Goal: Task Accomplishment & Management: Use online tool/utility

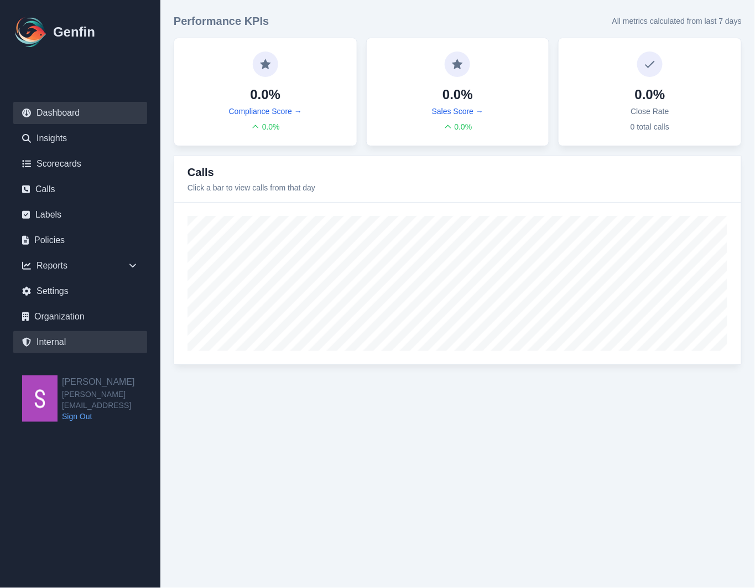
click at [56, 343] on link "Internal" at bounding box center [80, 342] width 134 height 22
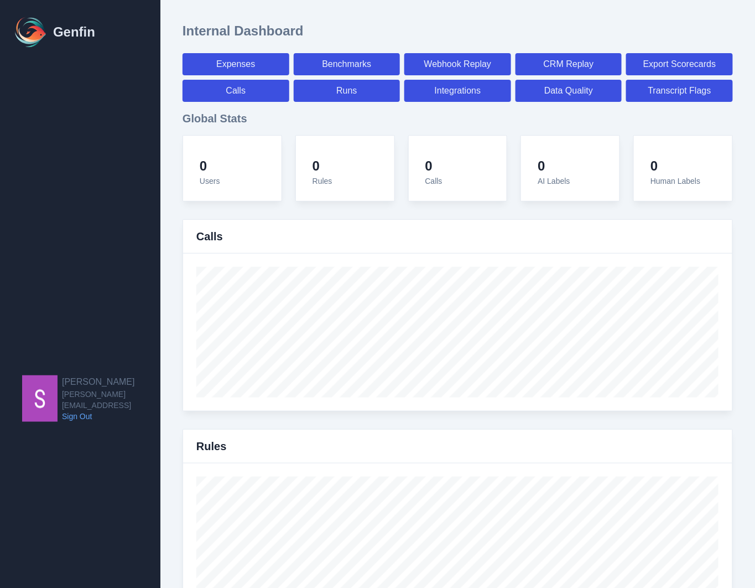
select select "paid"
select select "7"
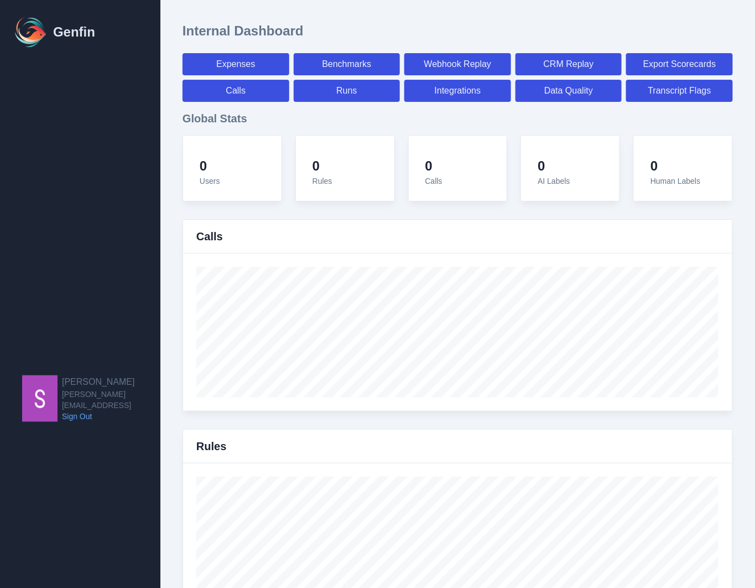
select select "paid"
select select "7"
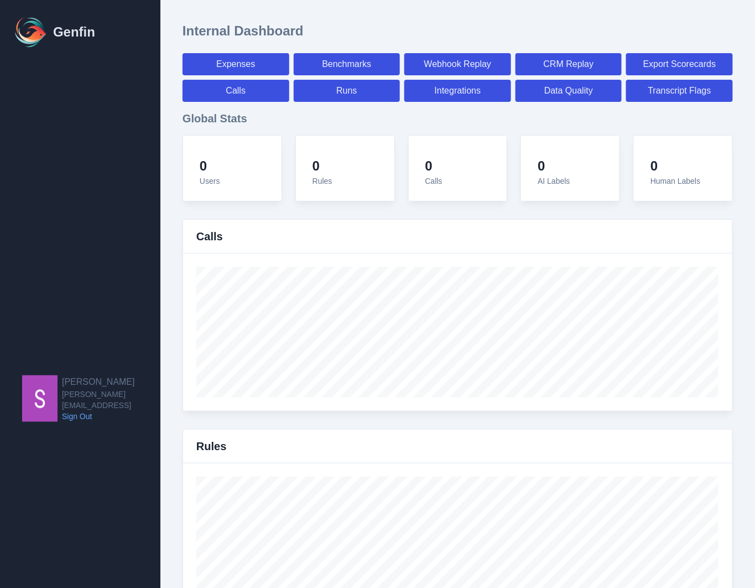
select select "7"
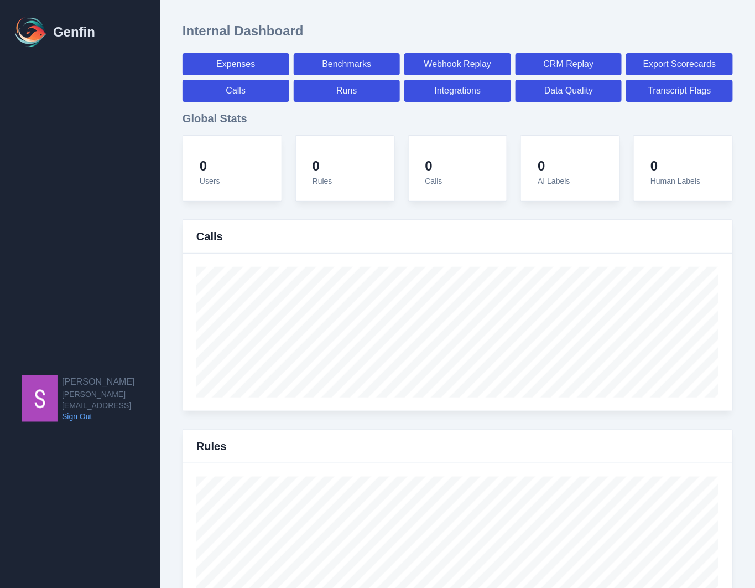
select select "7"
select select "paid"
select select "7"
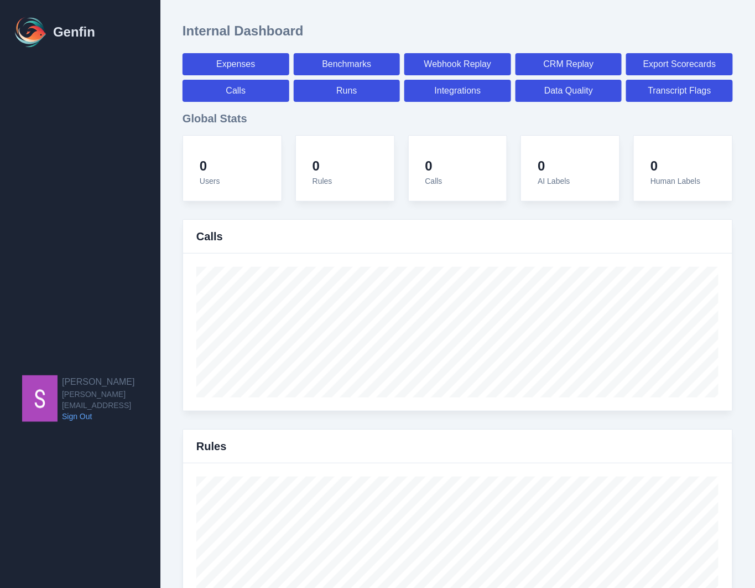
select select "7"
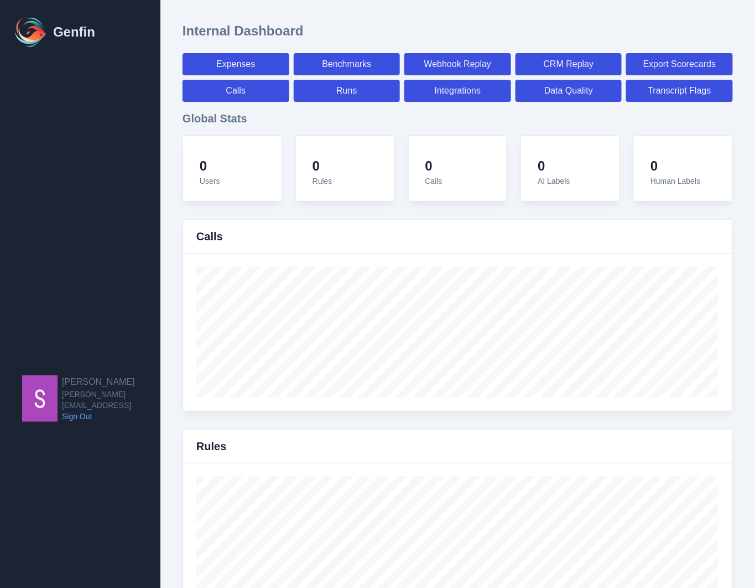
select select "7"
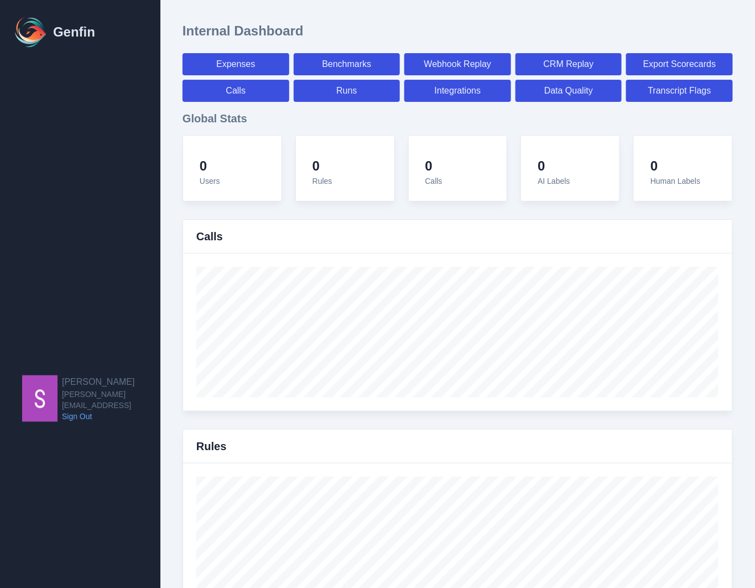
select select "7"
select select "paid"
select select "7"
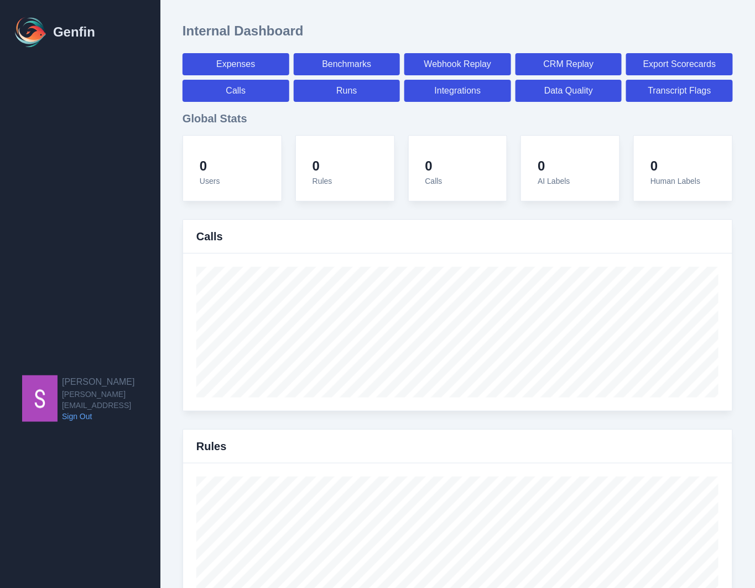
select select "7"
select select "paid"
select select "7"
select select "paid"
select select "7"
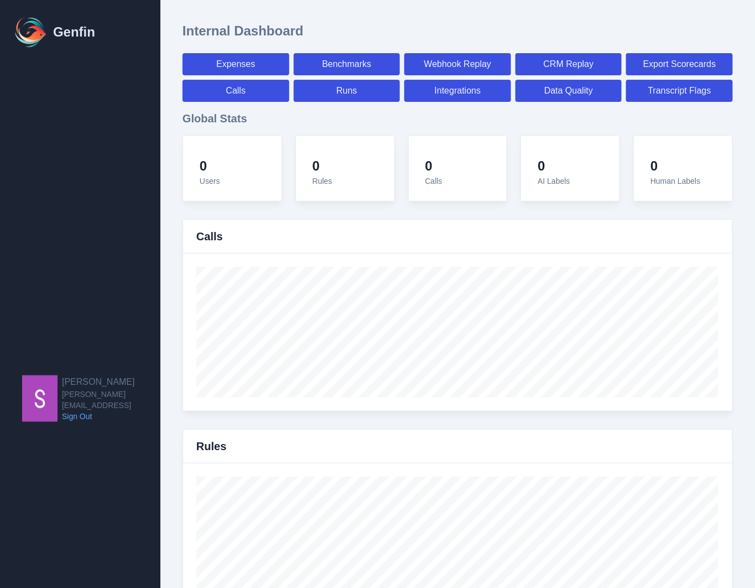
select select "7"
select select "paid"
select select "7"
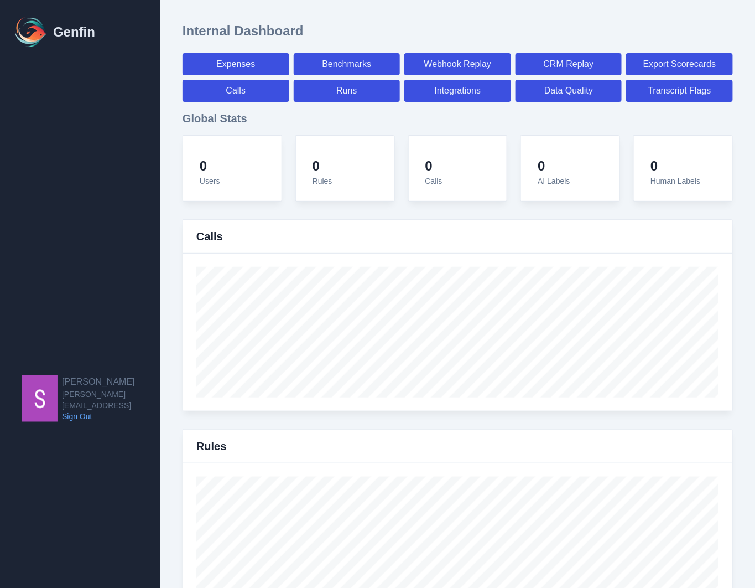
select select "7"
select select "paid"
select select "7"
select select "paid"
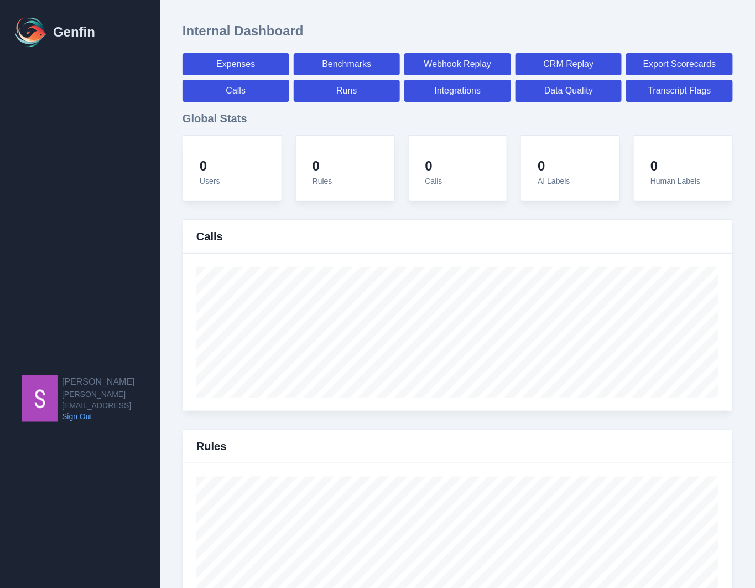
select select "7"
select select "paid"
select select "7"
select select "paid"
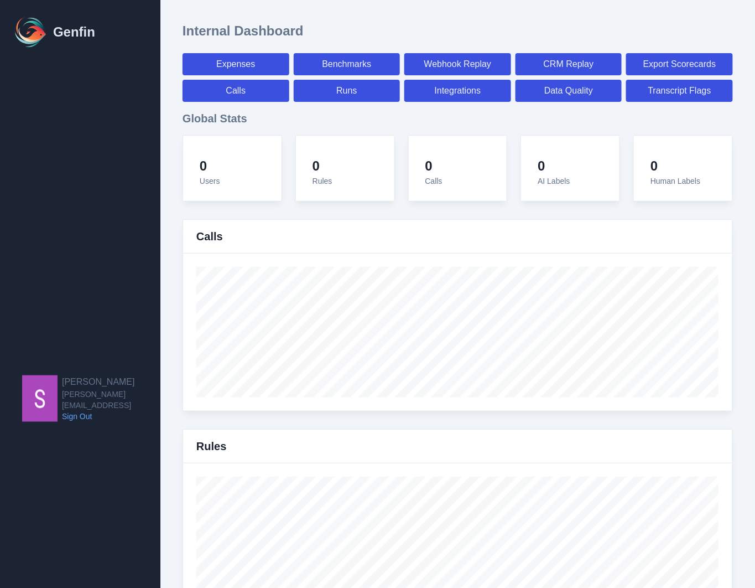
select select "7"
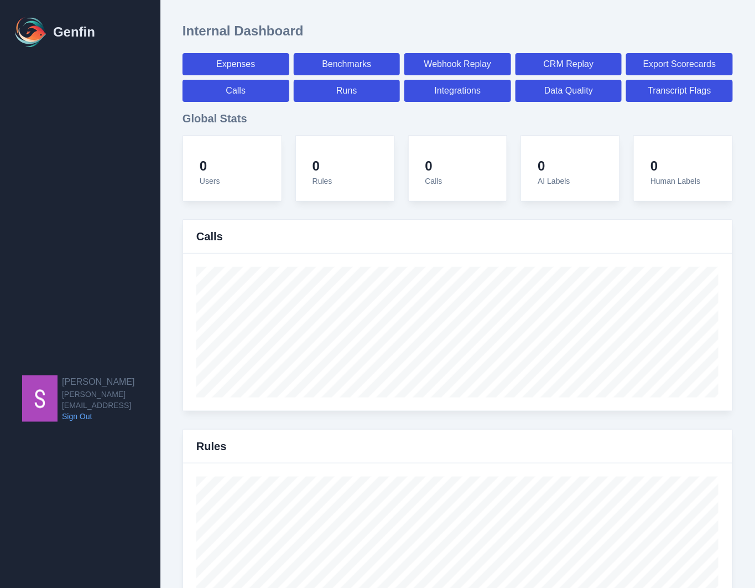
select select "7"
select select "paid"
select select "7"
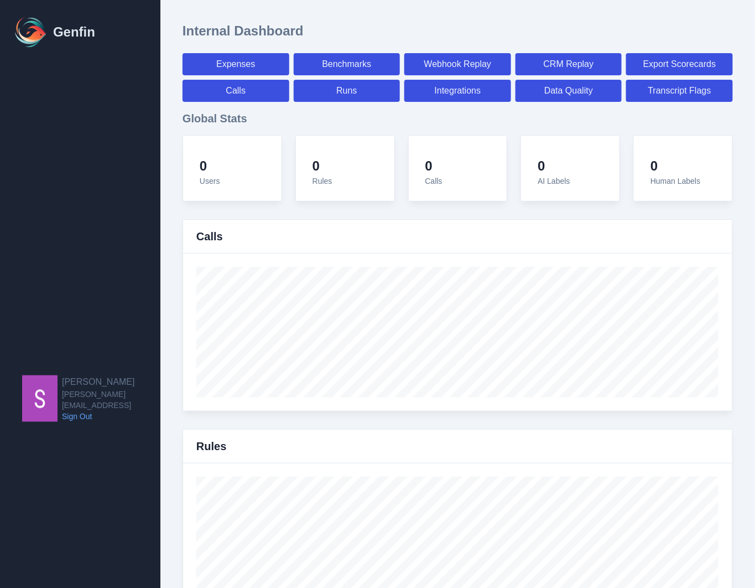
select select "7"
select select "paid"
select select "7"
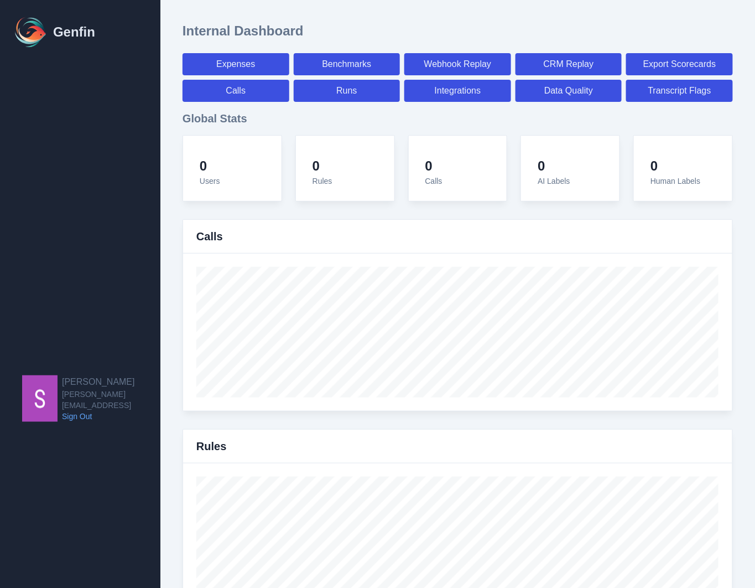
select select "7"
select select "paid"
select select "7"
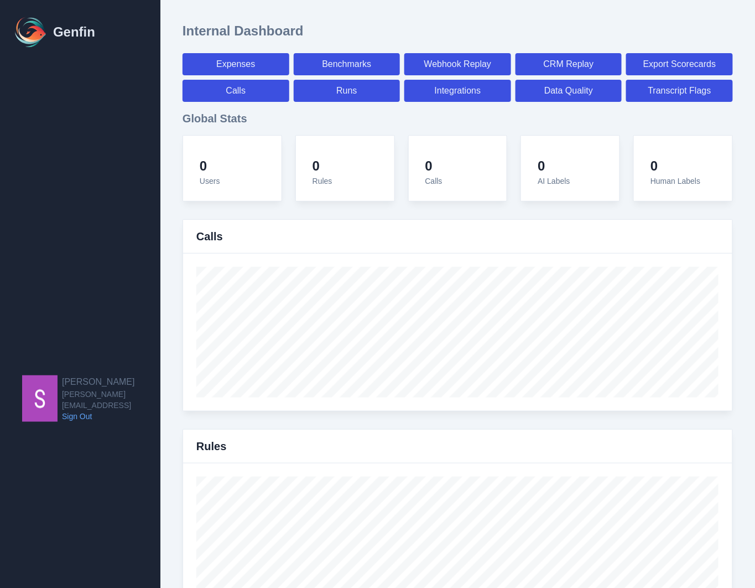
select select "7"
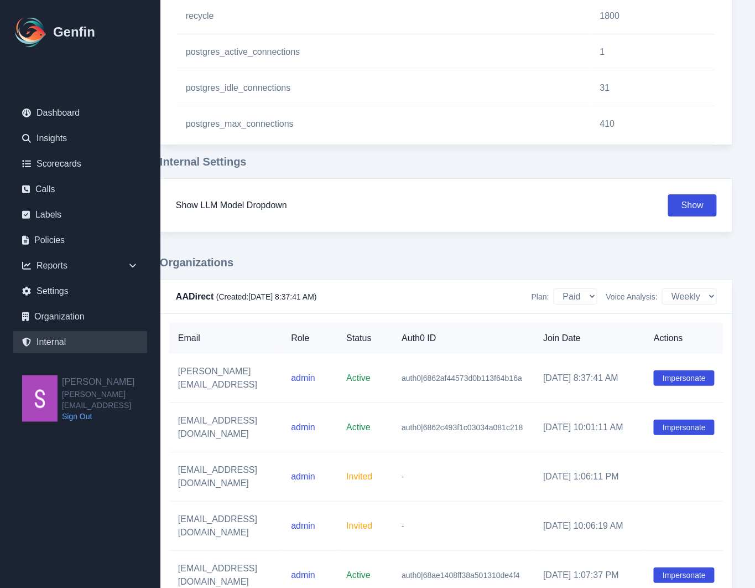
scroll to position [1126, 61]
click at [679, 374] on button "Impersonate" at bounding box center [684, 377] width 61 height 15
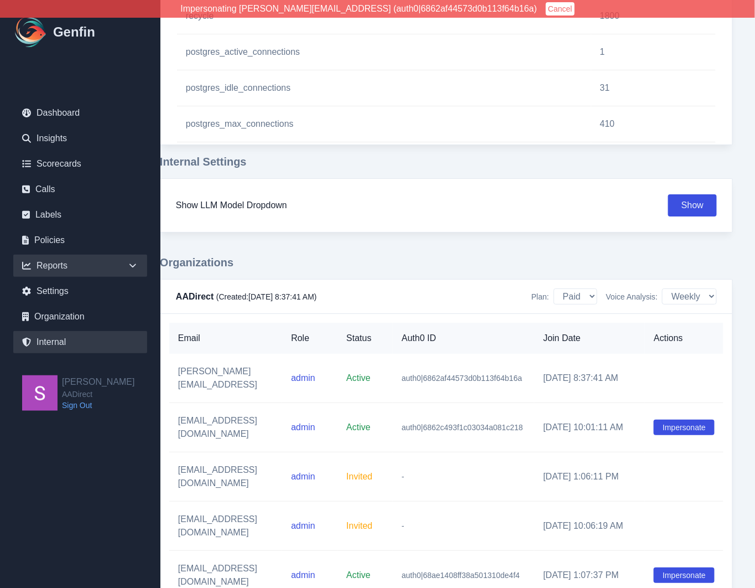
click at [134, 268] on icon at bounding box center [132, 265] width 11 height 11
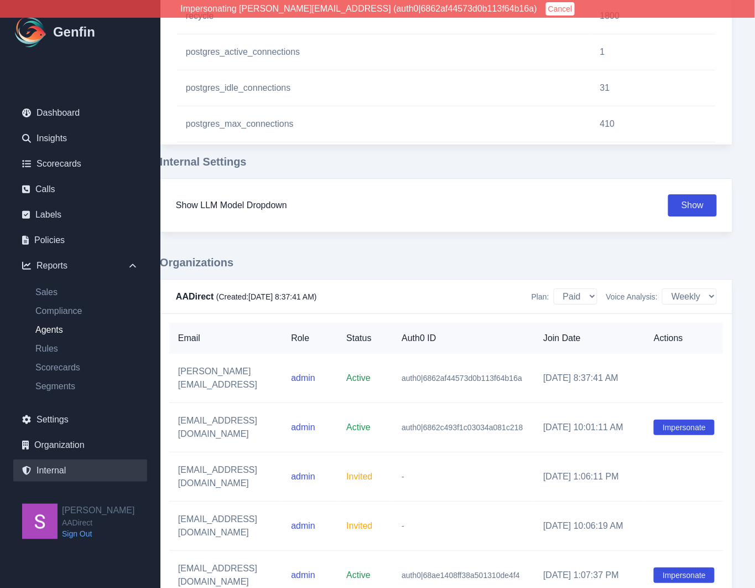
click at [51, 328] on link "Agents" at bounding box center [87, 329] width 121 height 13
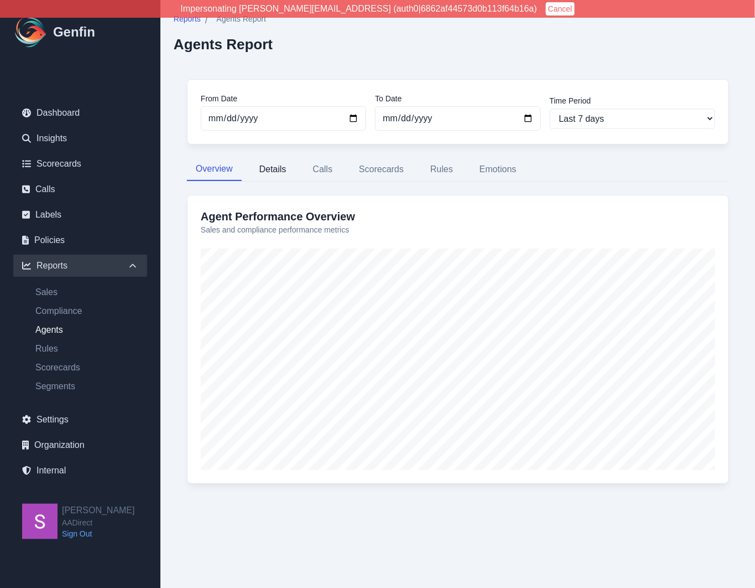
click at [281, 169] on button "Details" at bounding box center [273, 169] width 45 height 23
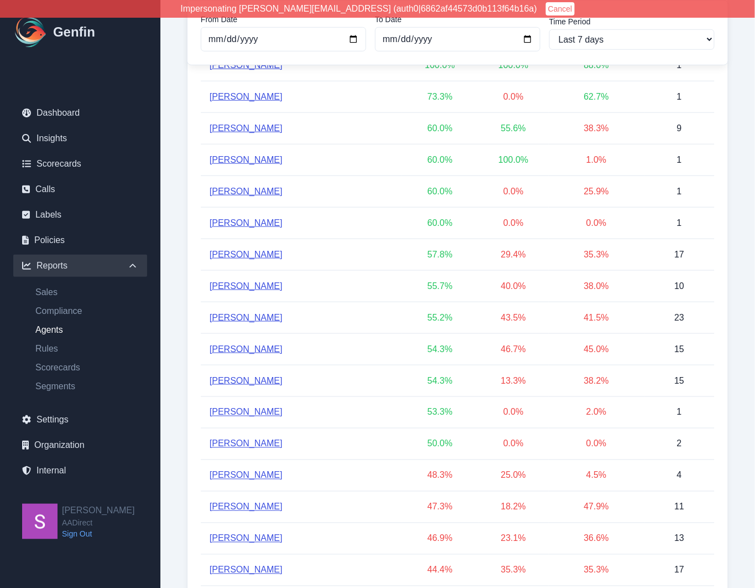
scroll to position [860, 0]
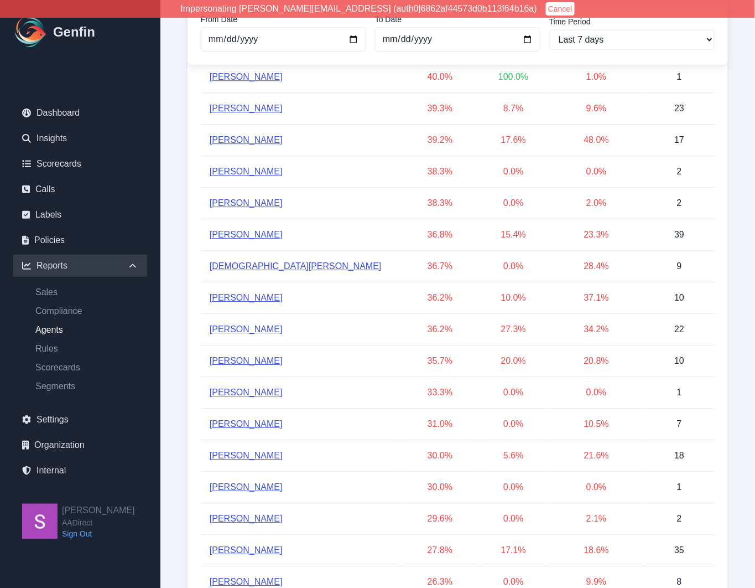
click at [251, 295] on link "[PERSON_NAME]" at bounding box center [246, 297] width 73 height 13
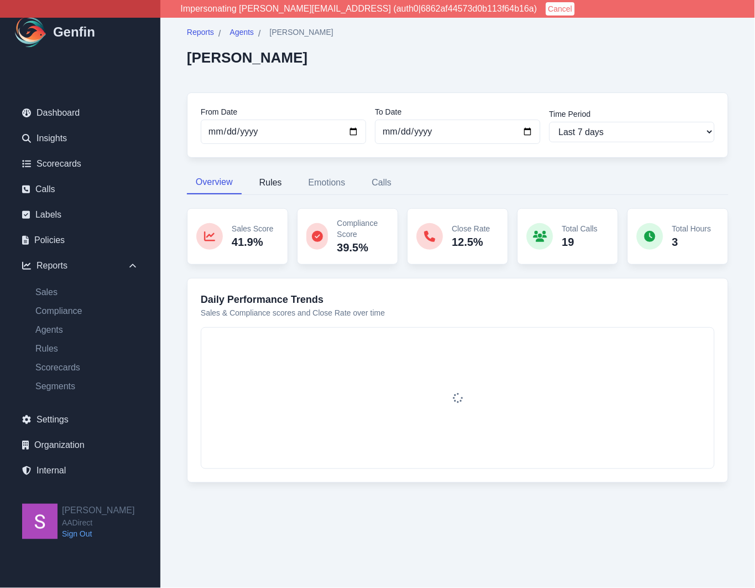
click at [273, 183] on button "Rules" at bounding box center [271, 182] width 40 height 23
select select "181"
select select "200"
select select "1259"
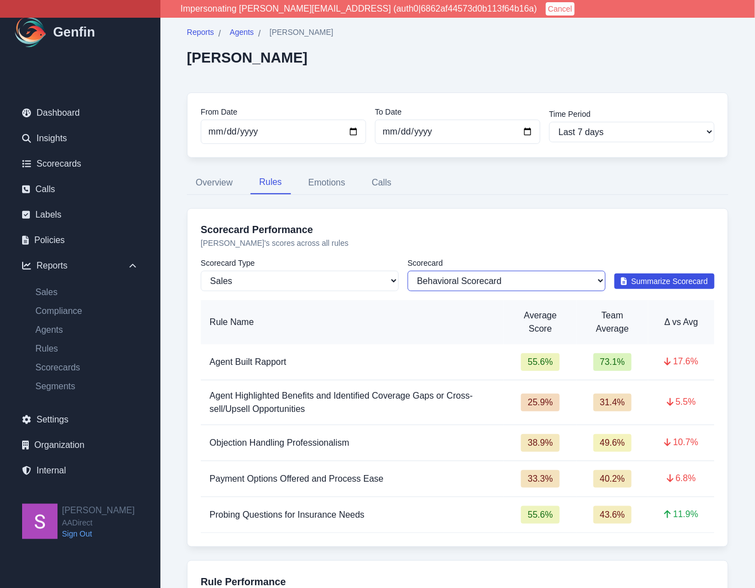
click at [484, 287] on select "All Scorecards Behavioral Scorecard" at bounding box center [507, 281] width 198 height 20
select select
click at [408, 271] on select "All Scorecards Behavioral Scorecard" at bounding box center [507, 281] width 198 height 20
click at [379, 184] on button "Calls" at bounding box center [382, 182] width 38 height 23
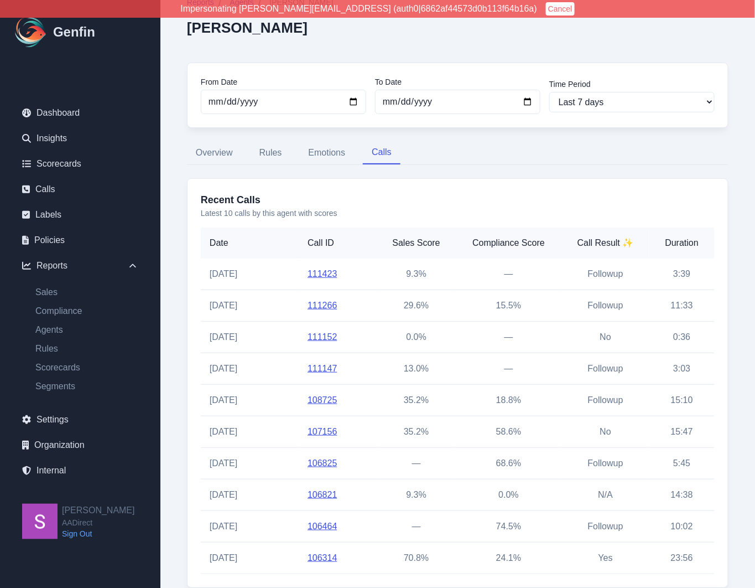
scroll to position [54, 0]
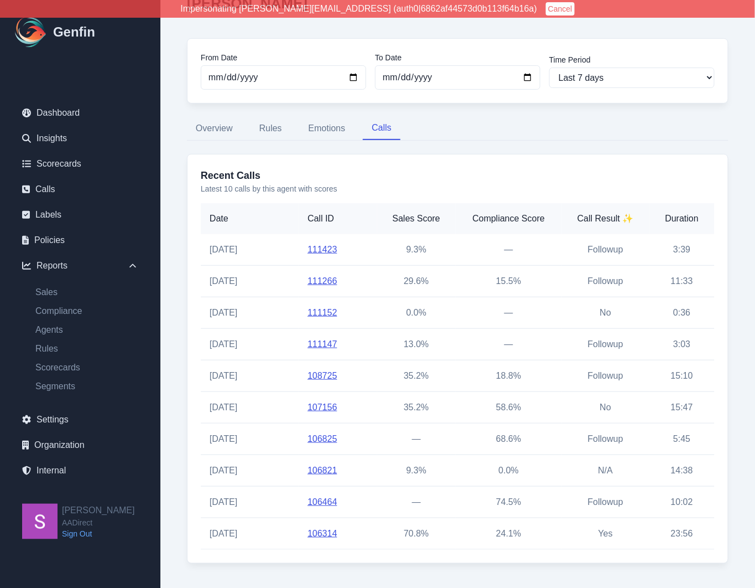
click at [174, 185] on div "Reports / Agents / Brenda Hernandez Brenda Hernandez From Date 2025-09-09 To Da…" at bounding box center [458, 268] width 568 height 618
click at [273, 127] on button "Rules" at bounding box center [271, 128] width 40 height 23
select select "200"
select select "1259"
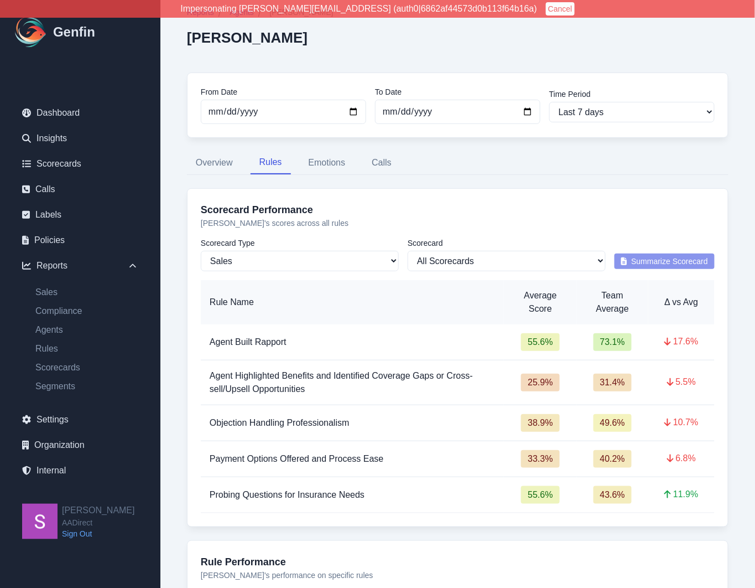
scroll to position [0, 0]
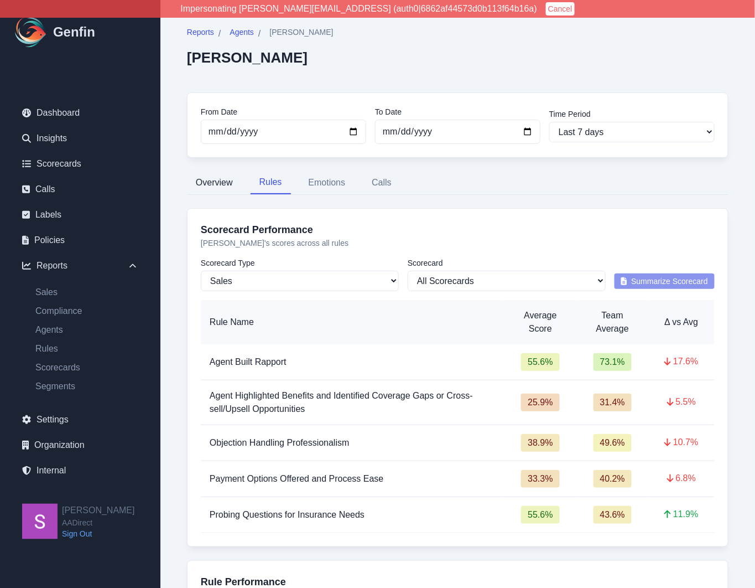
click at [210, 188] on button "Overview" at bounding box center [214, 182] width 55 height 23
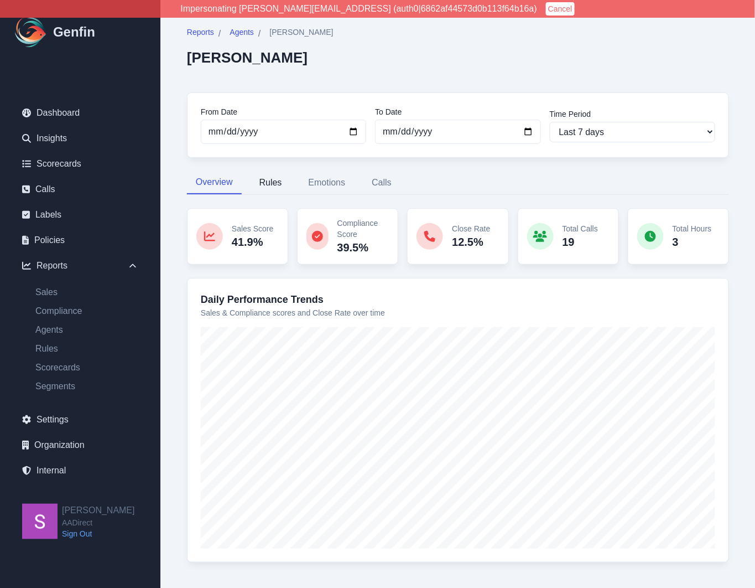
click at [271, 178] on button "Rules" at bounding box center [271, 182] width 40 height 23
select select "200"
select select "1259"
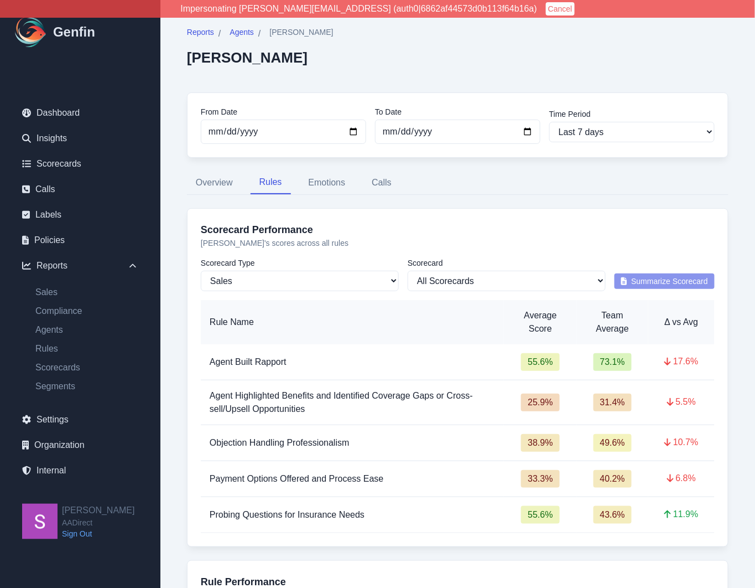
click at [254, 362] on span "Agent Built Rapport" at bounding box center [248, 361] width 77 height 9
click at [201, 364] on td "Agent Built Rapport" at bounding box center [352, 362] width 303 height 36
click at [255, 365] on span "Agent Built Rapport" at bounding box center [248, 361] width 77 height 9
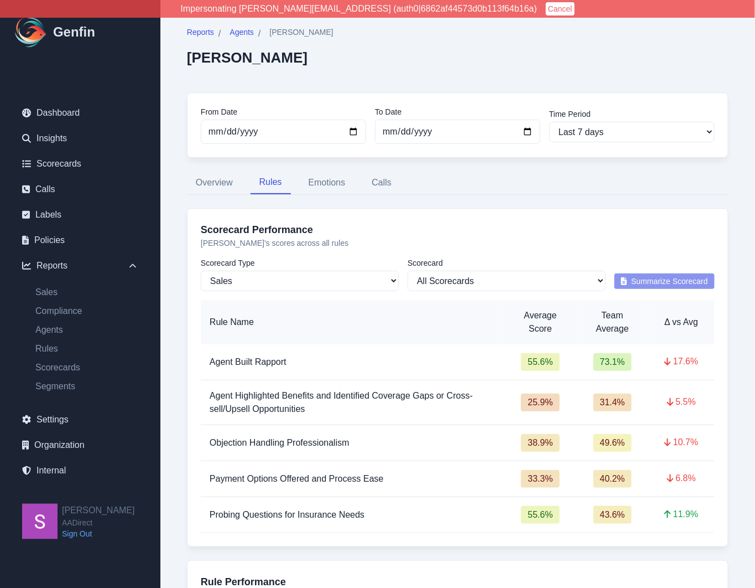
click at [255, 365] on span "Agent Built Rapport" at bounding box center [248, 361] width 77 height 9
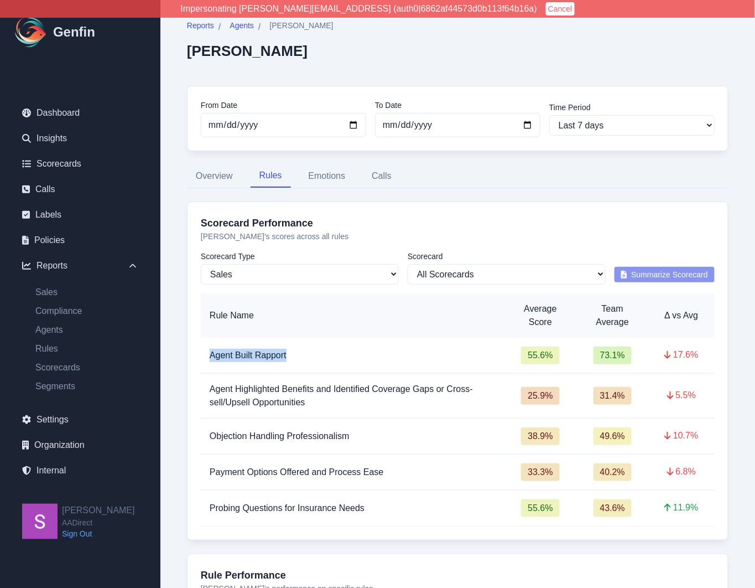
scroll to position [11, 0]
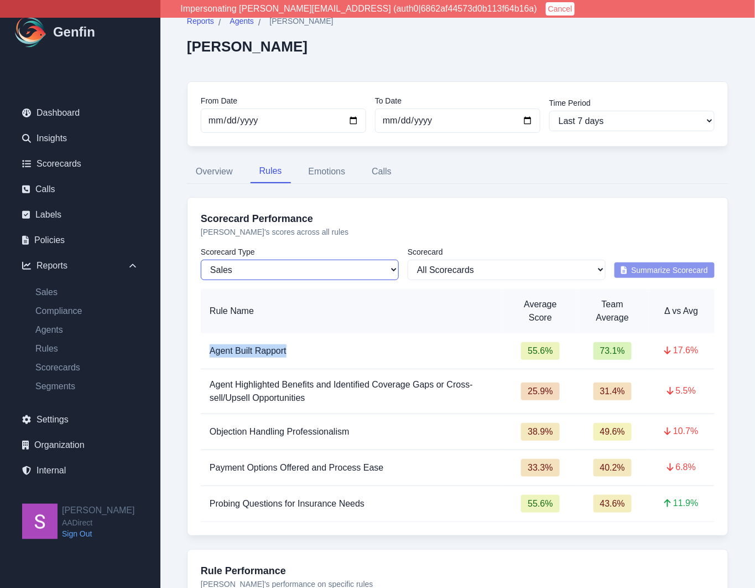
click at [354, 270] on select "Sales Compliance" at bounding box center [300, 270] width 198 height 20
select select "compliance"
click at [201, 260] on select "Sales Compliance" at bounding box center [300, 270] width 198 height 20
select select "182"
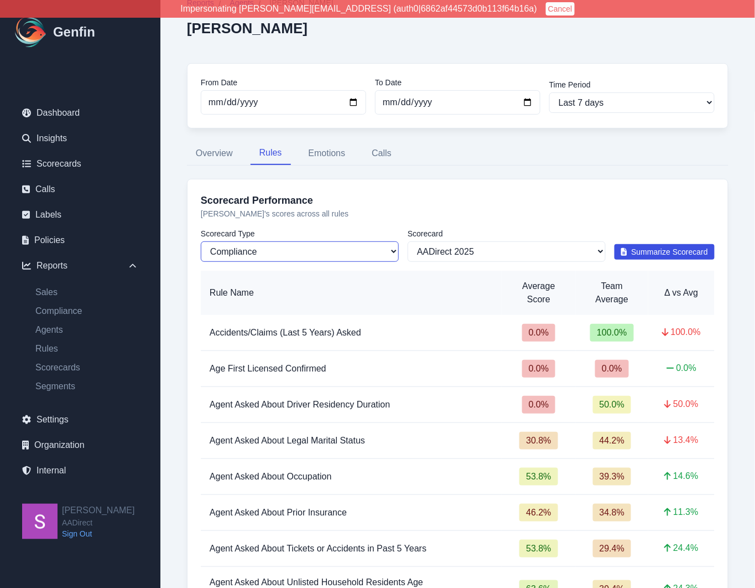
scroll to position [38, 0]
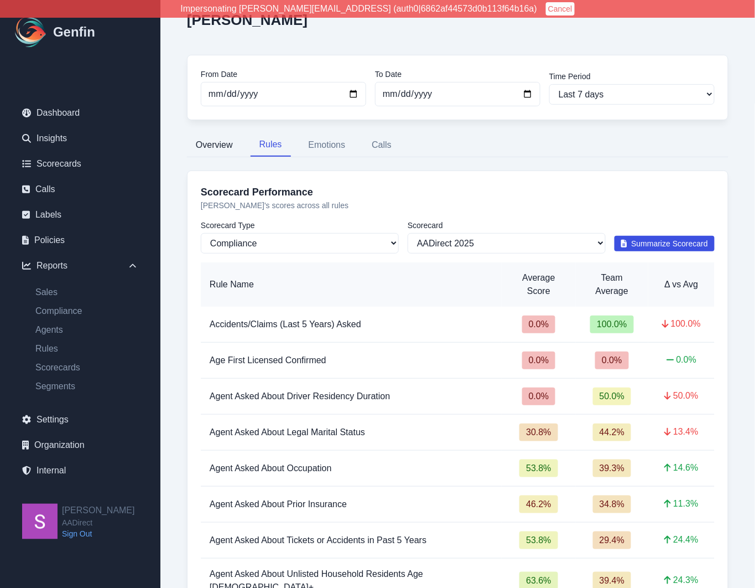
click at [221, 147] on button "Overview" at bounding box center [214, 144] width 55 height 23
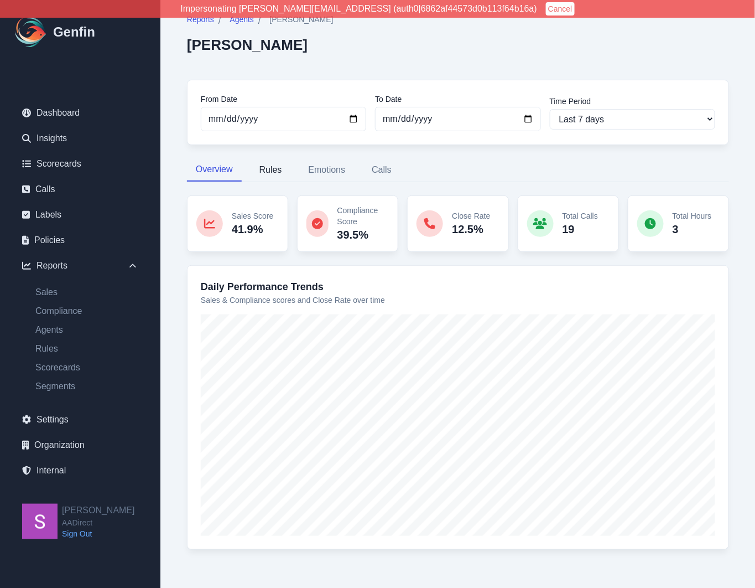
click at [268, 168] on button "Rules" at bounding box center [271, 169] width 40 height 23
select select "compliance"
select select "182"
select select "200"
select select "1259"
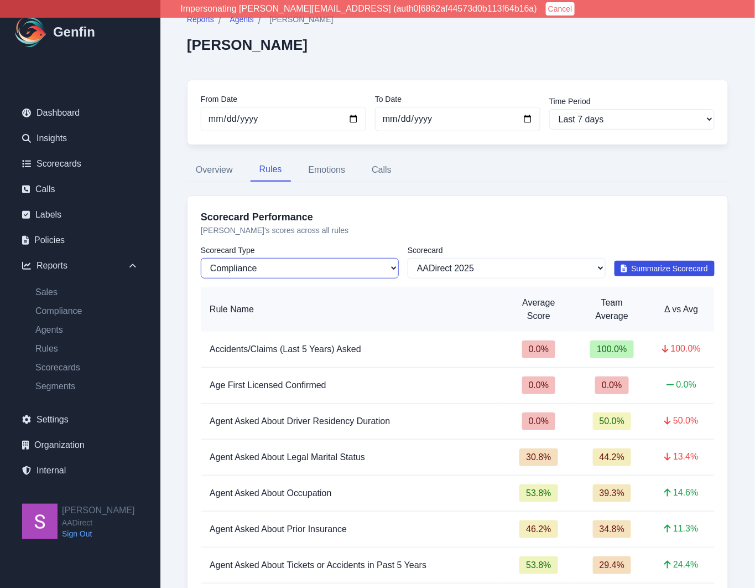
click at [304, 263] on select "Sales Compliance" at bounding box center [300, 268] width 198 height 20
select select "sales"
click at [201, 258] on select "Sales Compliance" at bounding box center [300, 268] width 198 height 20
select select "181"
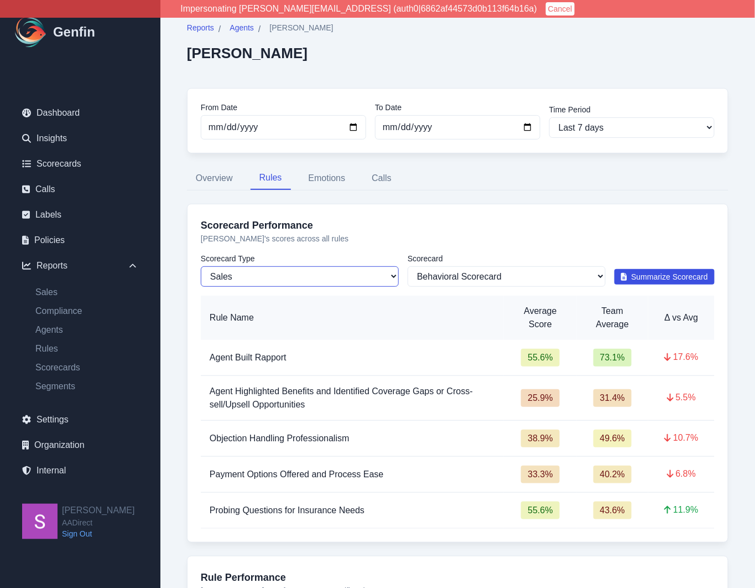
scroll to position [0, 0]
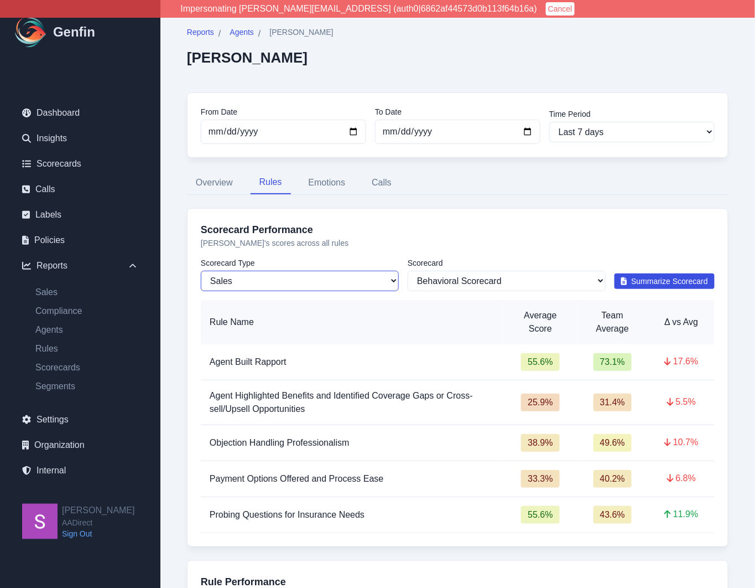
click at [366, 282] on select "Sales Compliance" at bounding box center [300, 281] width 198 height 20
select select "compliance"
click at [201, 271] on select "Sales Compliance" at bounding box center [300, 281] width 198 height 20
select select "182"
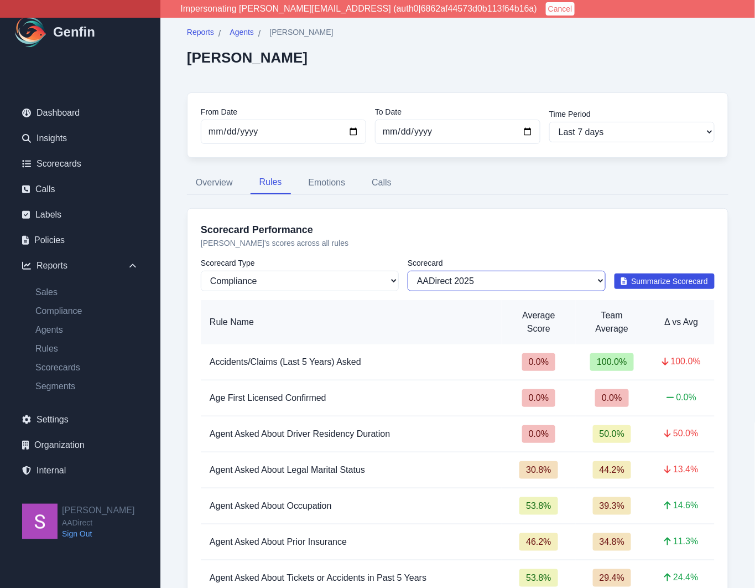
click at [489, 282] on select "All Scorecards AADirect 2025 Auto Insurance Compliance" at bounding box center [507, 281] width 198 height 20
click at [365, 276] on select "Sales Compliance" at bounding box center [300, 281] width 198 height 20
select select "sales"
click at [201, 271] on select "Sales Compliance" at bounding box center [300, 281] width 198 height 20
select select "181"
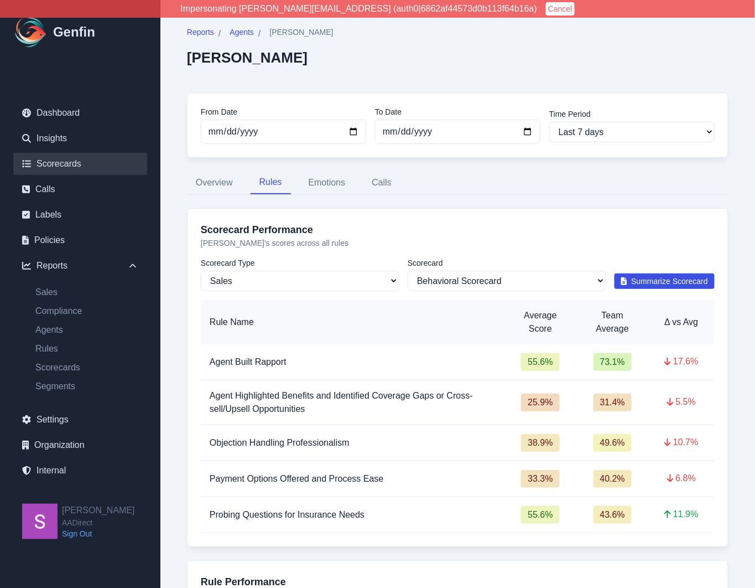
click at [63, 159] on link "Scorecards" at bounding box center [80, 164] width 134 height 22
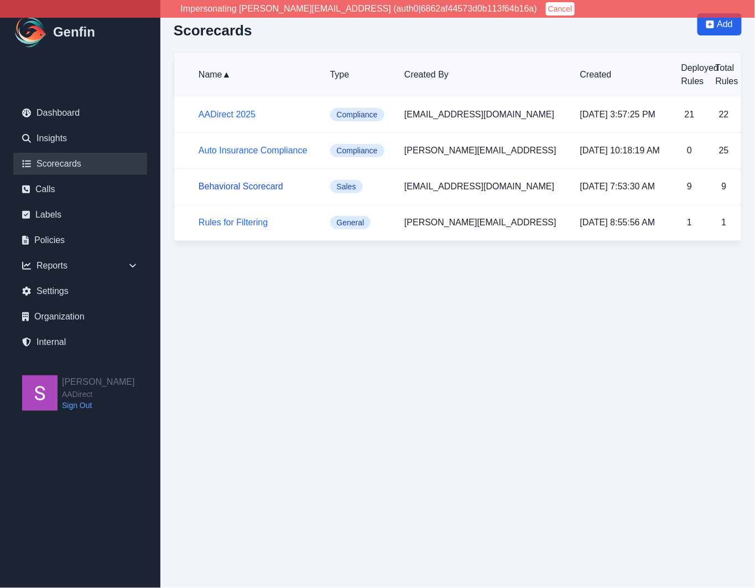
click at [259, 188] on link "Behavioral Scorecard" at bounding box center [241, 186] width 85 height 9
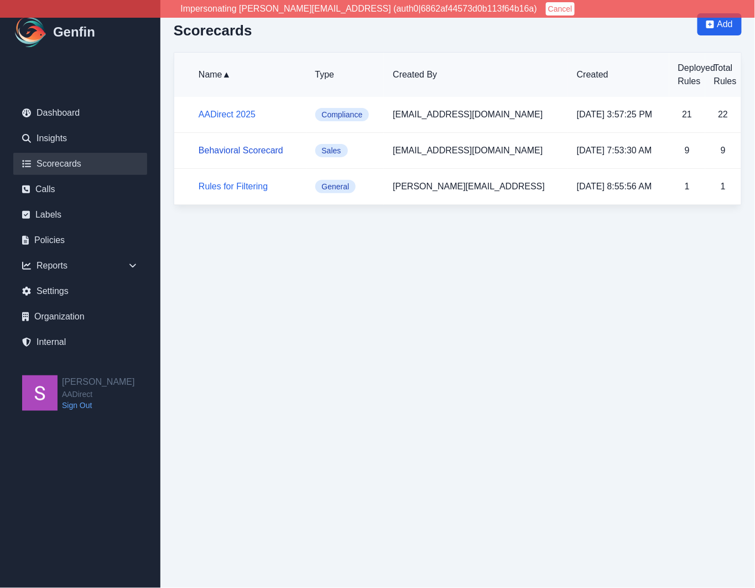
click at [234, 146] on link "Behavioral Scorecard" at bounding box center [241, 150] width 85 height 9
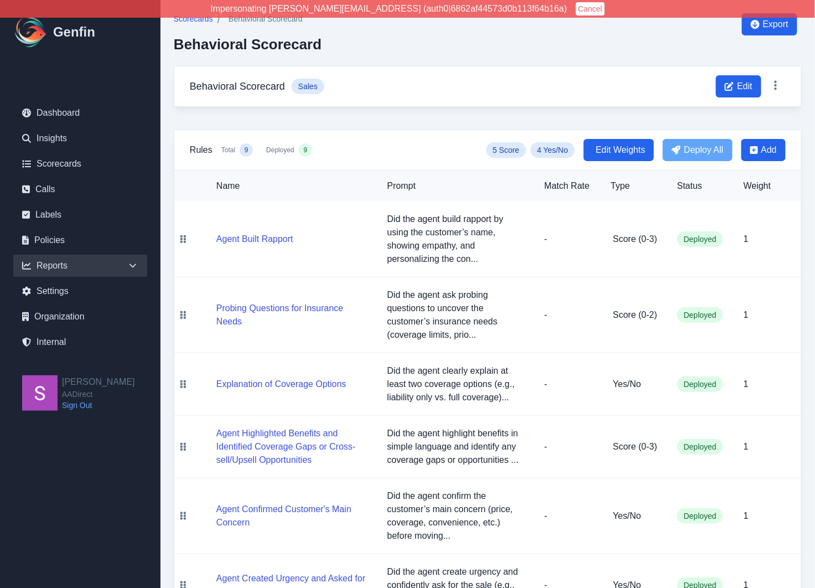
click at [133, 266] on icon at bounding box center [132, 265] width 11 height 11
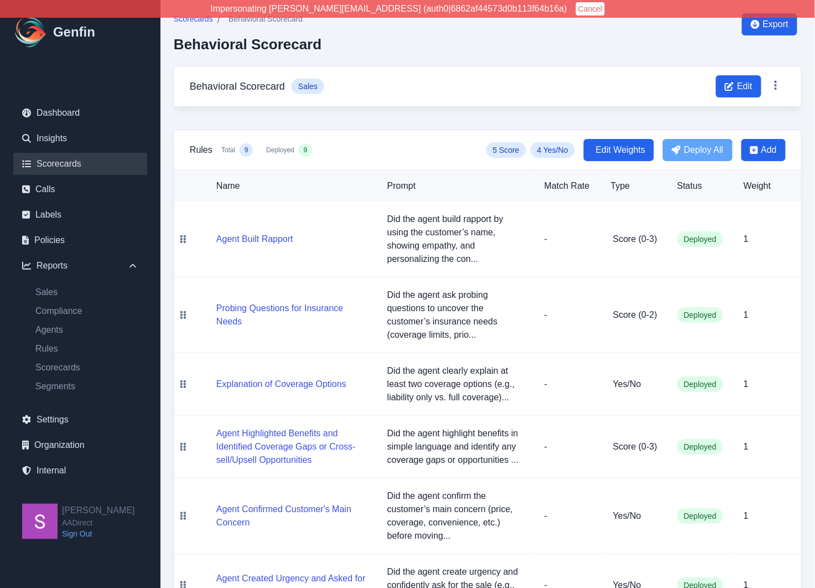
click at [50, 164] on link "Scorecards" at bounding box center [80, 164] width 134 height 22
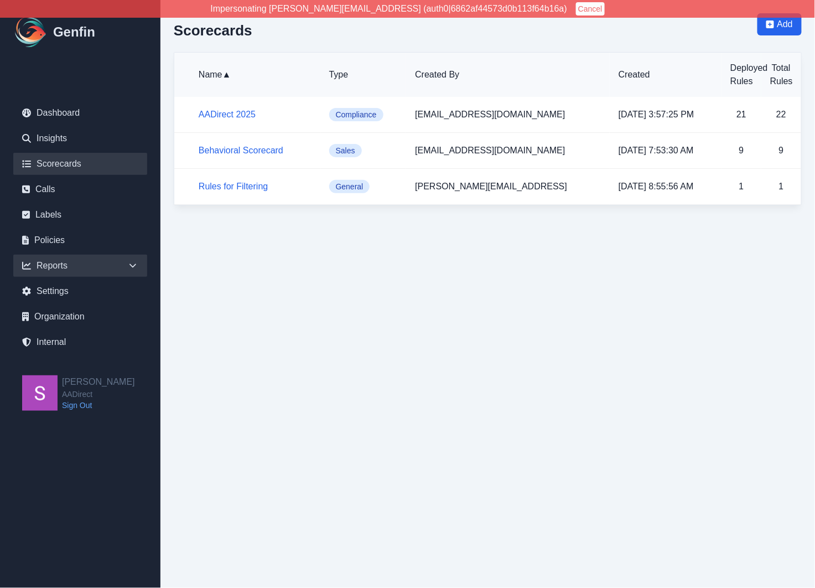
click at [138, 265] on div "Reports" at bounding box center [80, 266] width 134 height 22
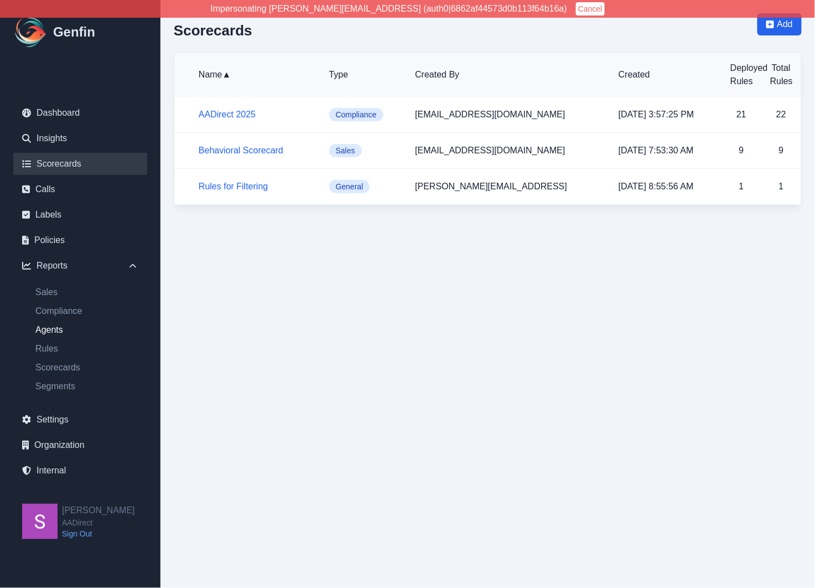
click at [51, 330] on link "Agents" at bounding box center [87, 329] width 121 height 13
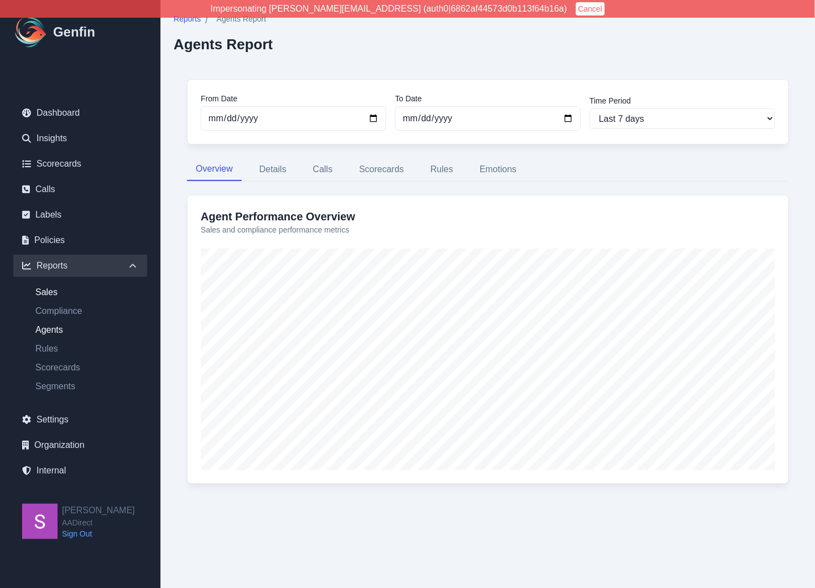
click at [48, 293] on link "Sales" at bounding box center [87, 292] width 121 height 13
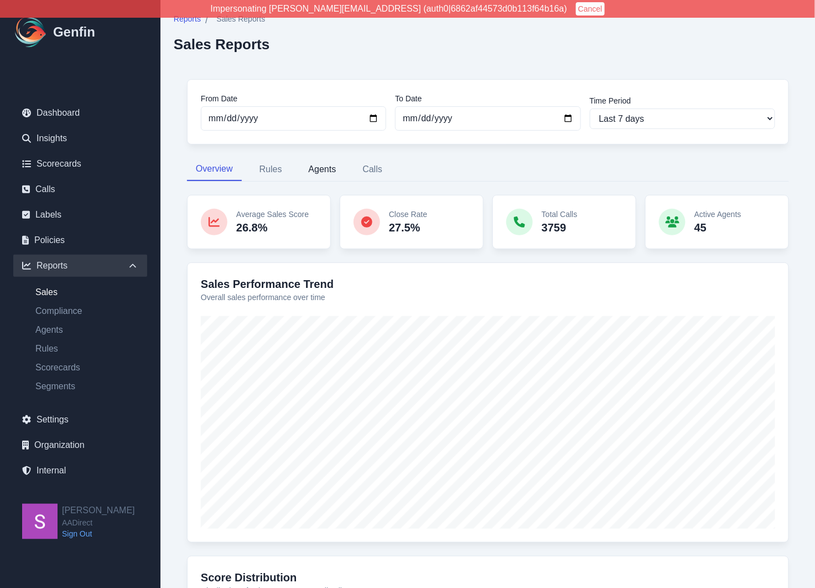
click at [313, 175] on button "Agents" at bounding box center [322, 169] width 45 height 23
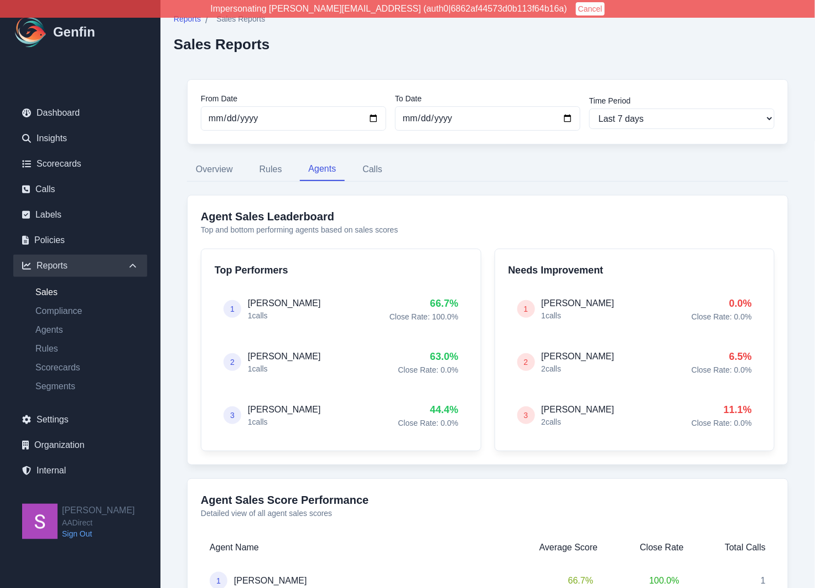
scroll to position [4, 0]
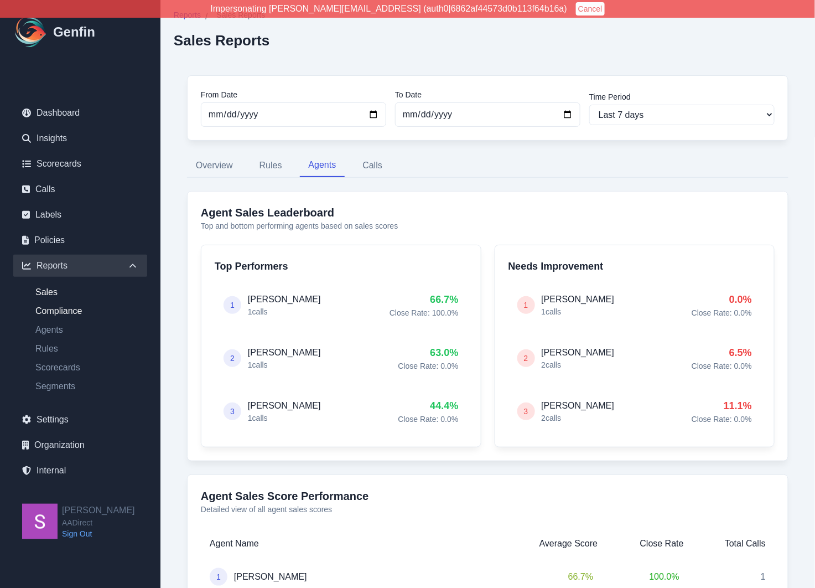
click at [74, 314] on link "Compliance" at bounding box center [87, 310] width 121 height 13
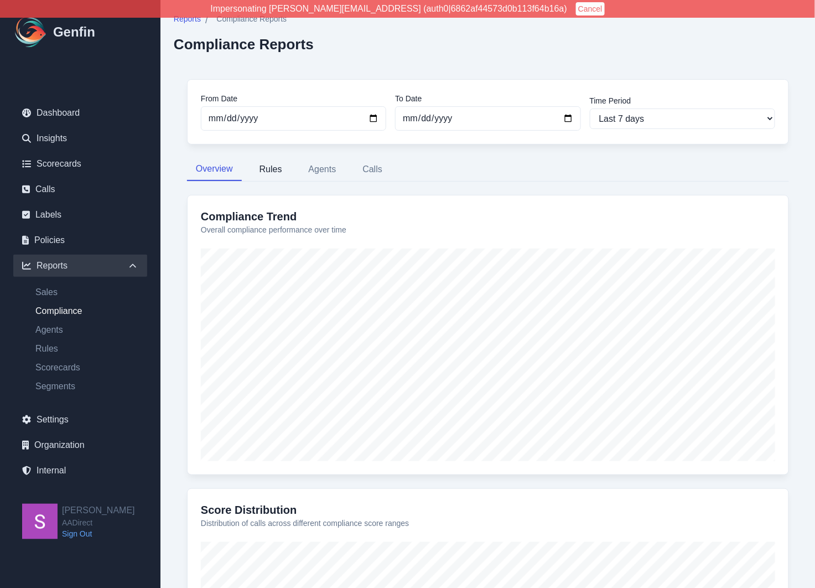
click at [272, 167] on button "Rules" at bounding box center [271, 169] width 40 height 23
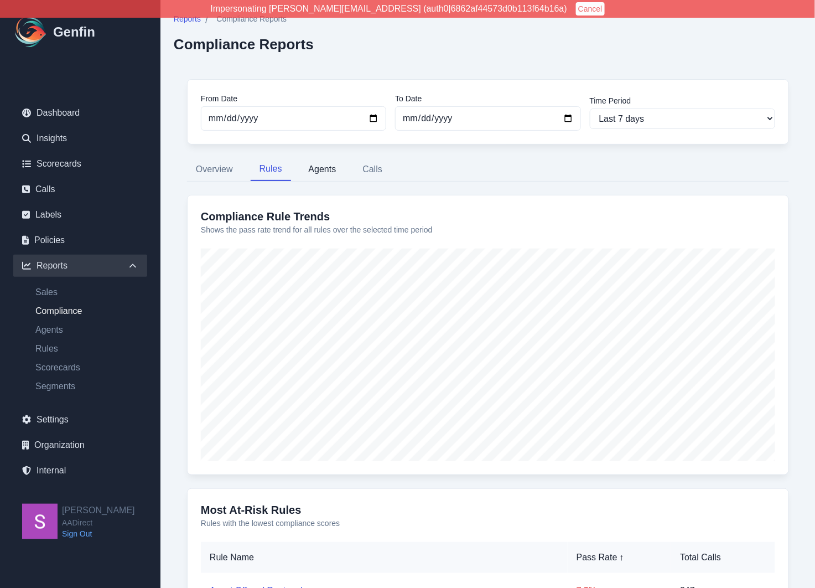
click at [328, 169] on button "Agents" at bounding box center [322, 169] width 45 height 23
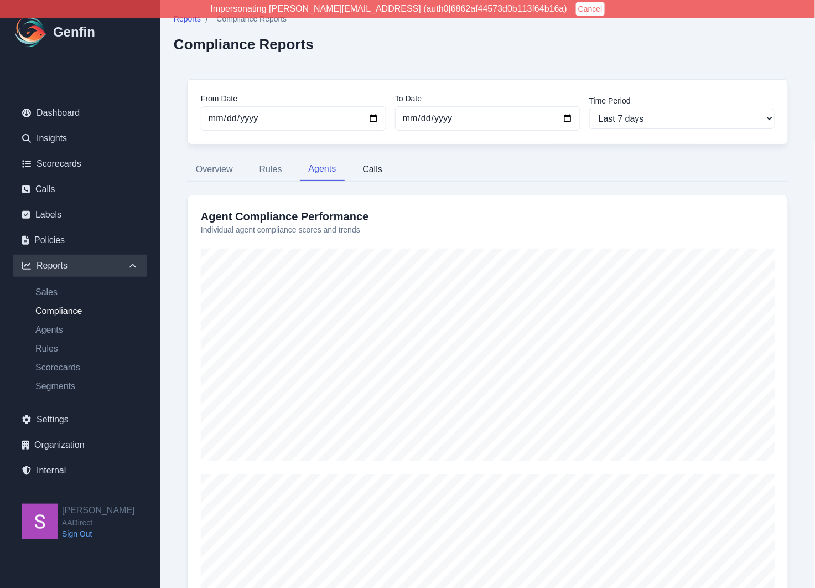
click at [370, 170] on button "Calls" at bounding box center [373, 169] width 38 height 23
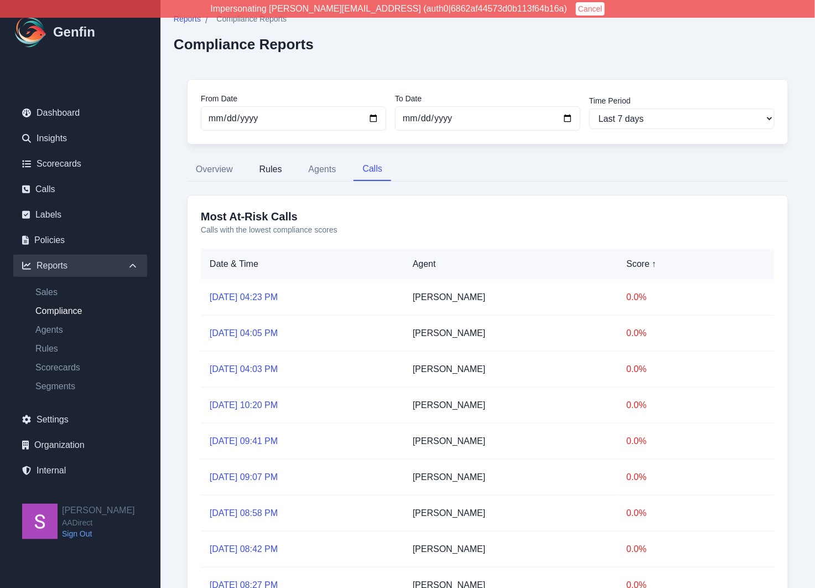
click at [272, 170] on button "Rules" at bounding box center [271, 169] width 40 height 23
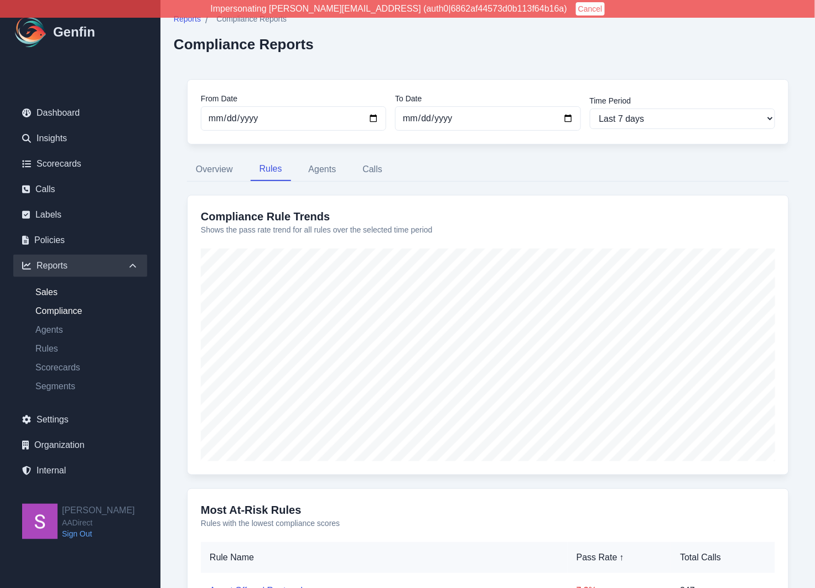
click at [48, 295] on link "Sales" at bounding box center [87, 292] width 121 height 13
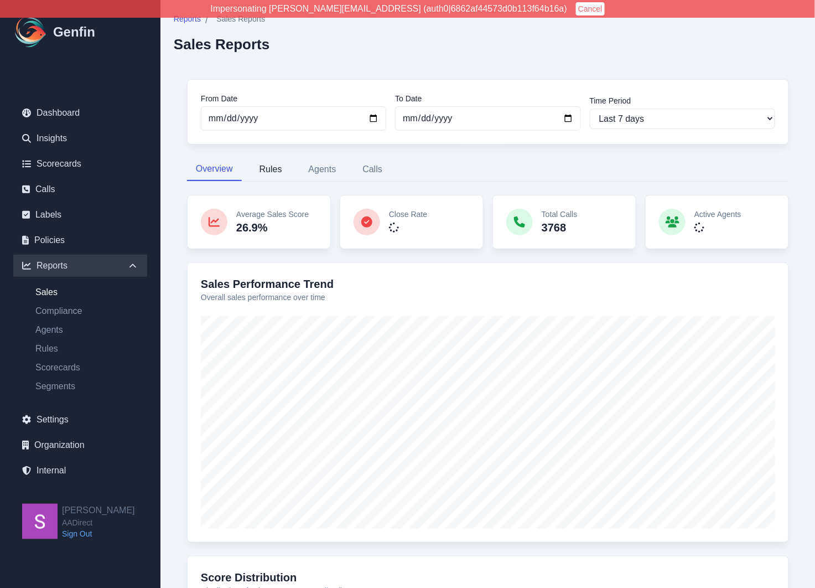
click at [273, 174] on button "Rules" at bounding box center [271, 169] width 40 height 23
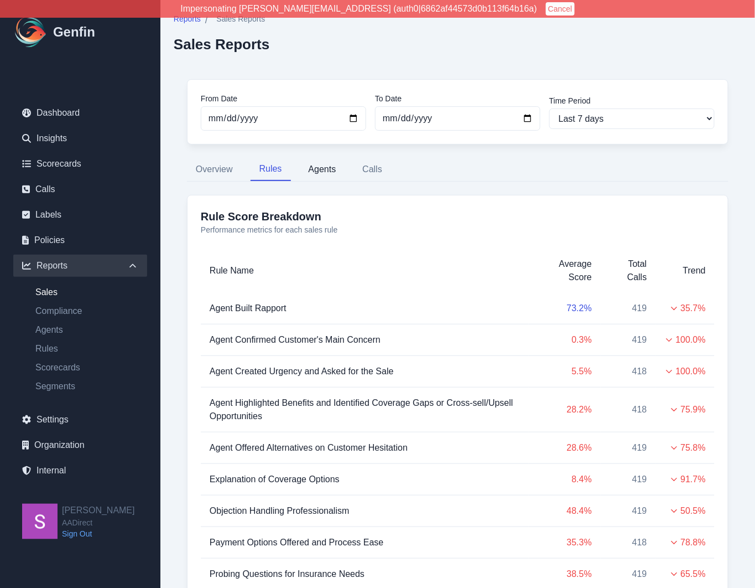
click at [329, 173] on button "Agents" at bounding box center [322, 169] width 45 height 23
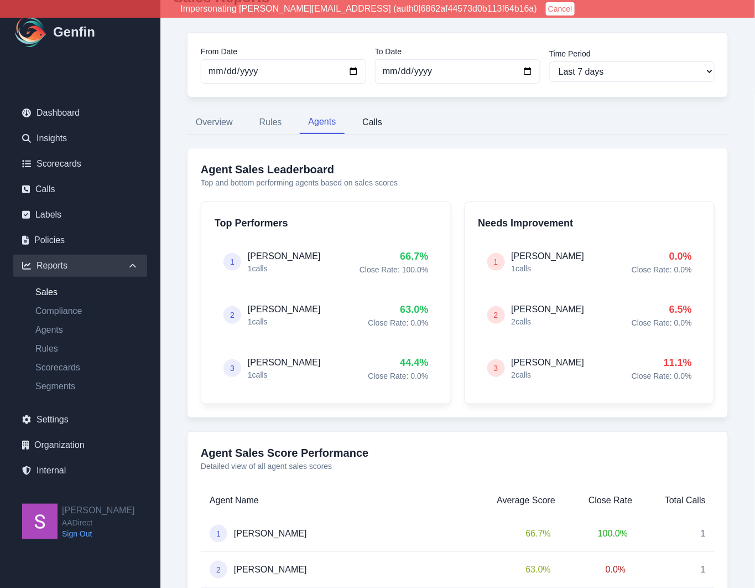
scroll to position [48, 0]
click at [372, 126] on button "Calls" at bounding box center [373, 121] width 38 height 23
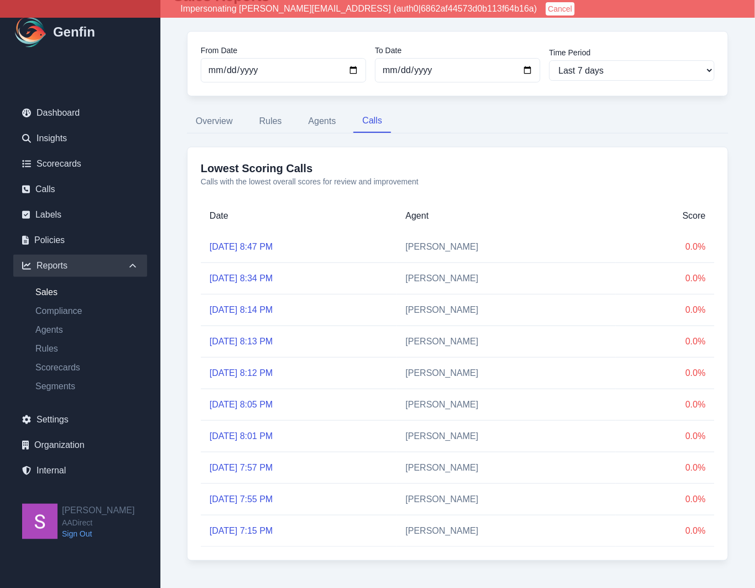
scroll to position [53, 0]
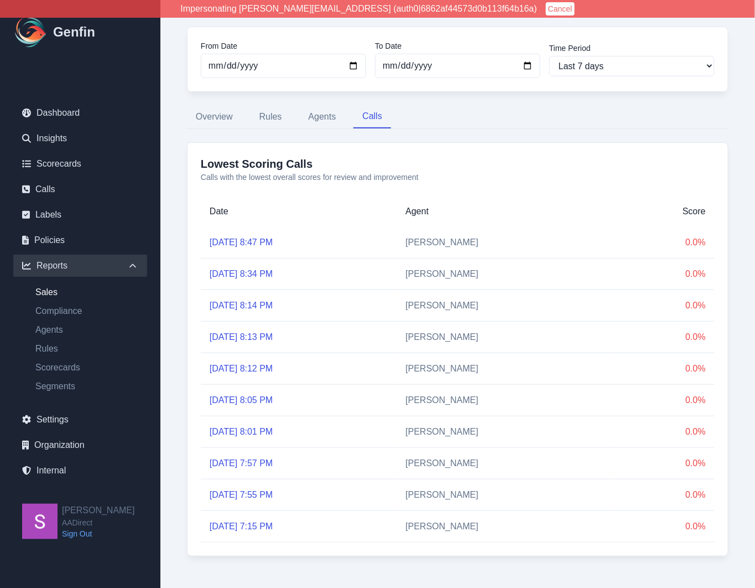
click at [263, 243] on link "Sep 23, 2025, 8:47 PM" at bounding box center [241, 241] width 63 height 9
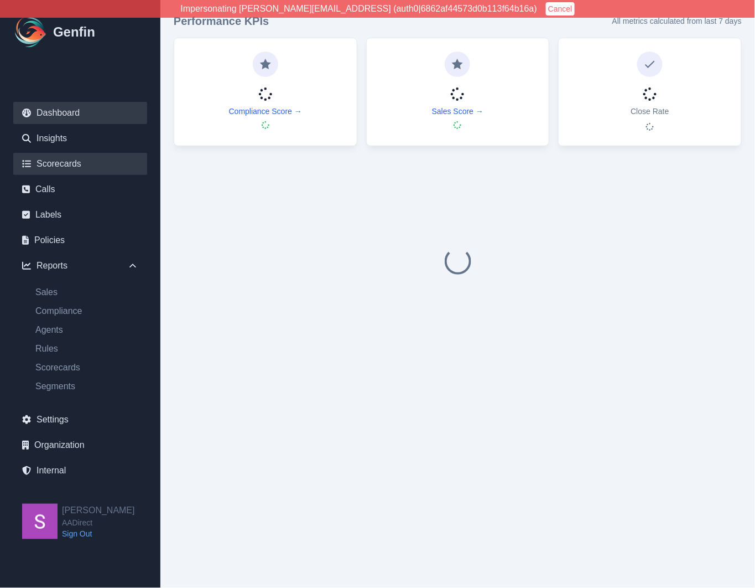
click at [60, 168] on link "Scorecards" at bounding box center [80, 164] width 134 height 22
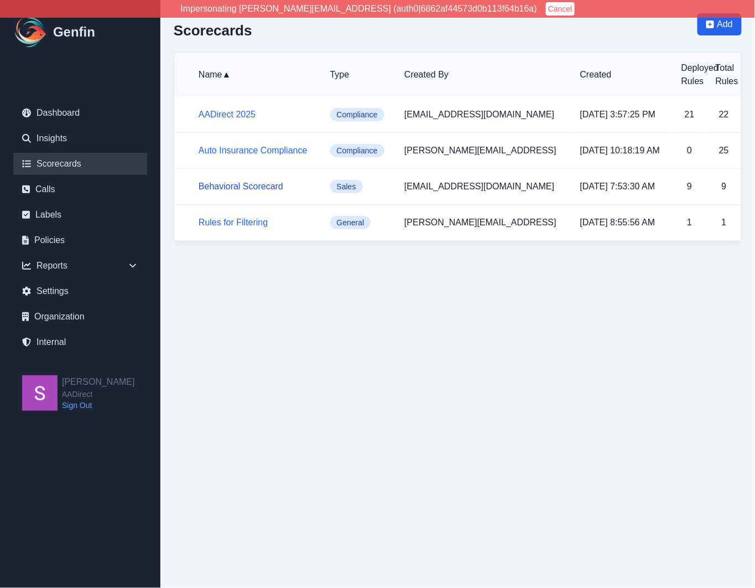
click at [258, 186] on link "Behavioral Scorecard" at bounding box center [241, 186] width 85 height 9
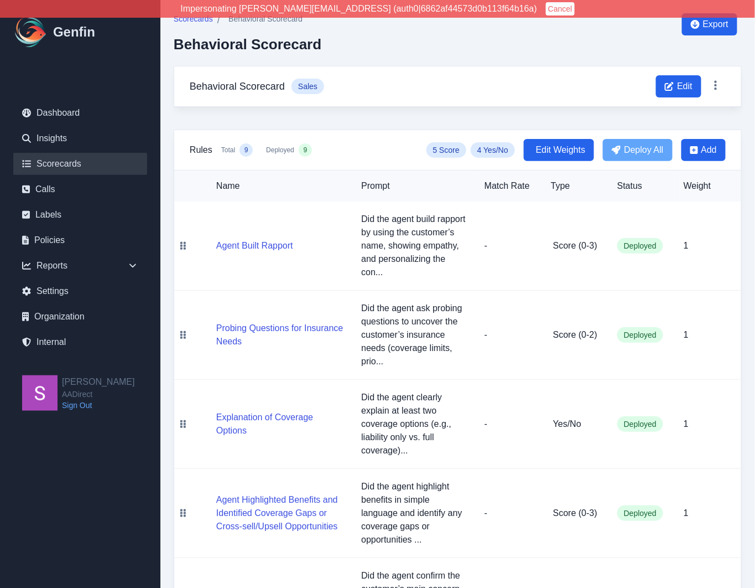
click at [60, 159] on link "Scorecards" at bounding box center [80, 164] width 134 height 22
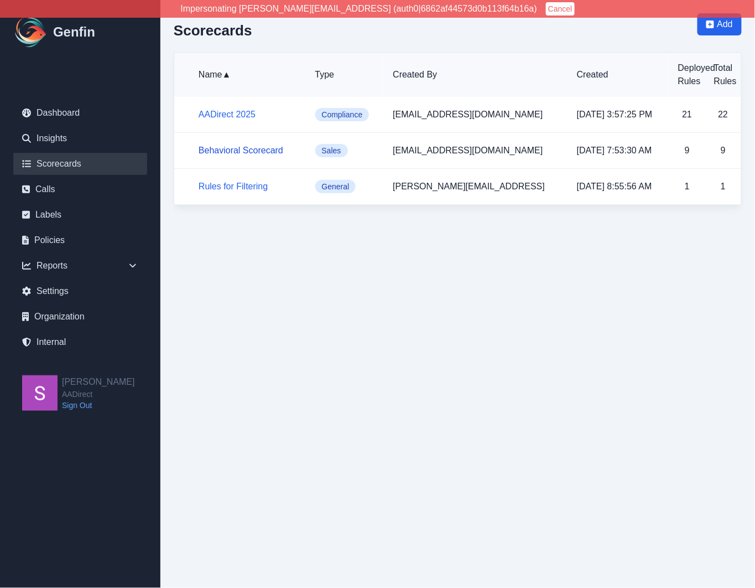
click at [255, 149] on link "Behavioral Scorecard" at bounding box center [241, 150] width 85 height 9
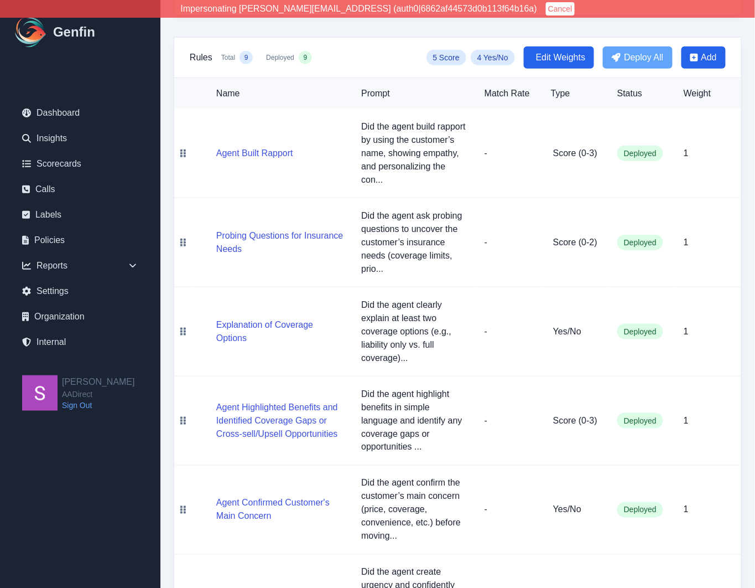
scroll to position [189, 0]
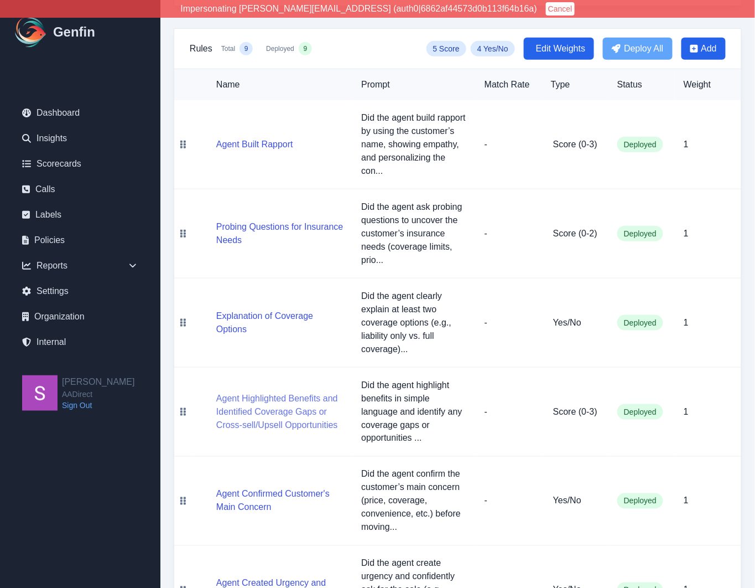
click at [279, 400] on button "Agent Highlighted Benefits and Identified Coverage Gaps or Cross-sell/Upsell Op…" at bounding box center [279, 412] width 127 height 40
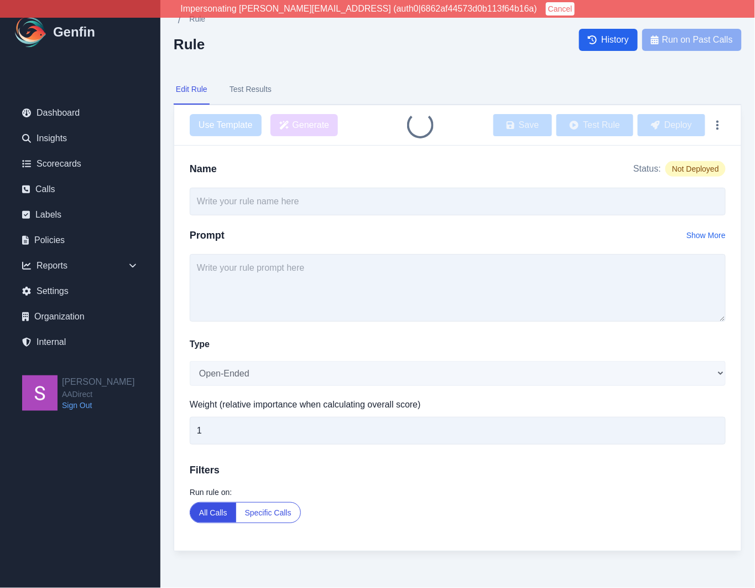
type input "Agent Highlighted Benefits and Identified Coverage Gaps or Cross-sell/Upsell Op…"
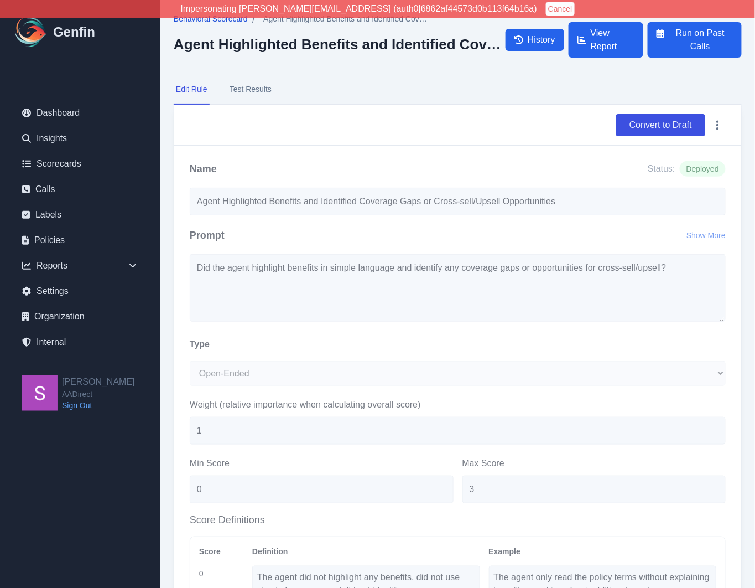
click at [207, 20] on span "Behavioral Scorecard" at bounding box center [211, 18] width 74 height 11
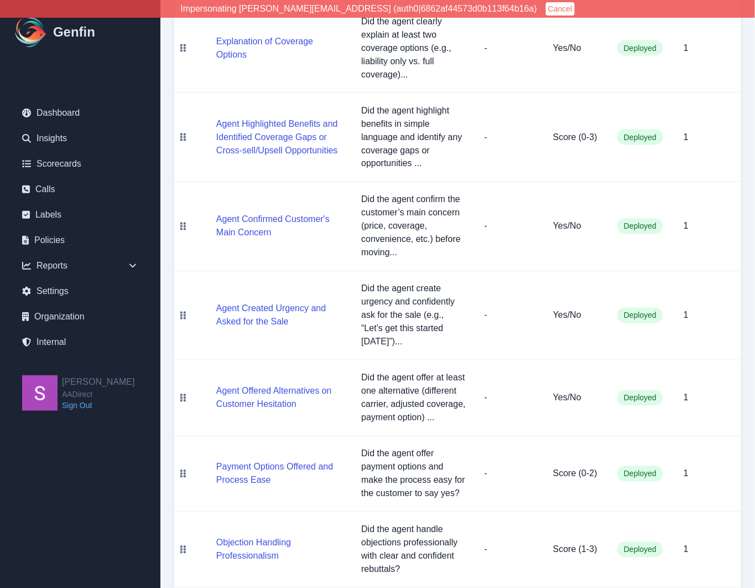
scroll to position [464, 0]
click at [242, 460] on button "Payment Options Offered and Process Ease" at bounding box center [279, 473] width 127 height 27
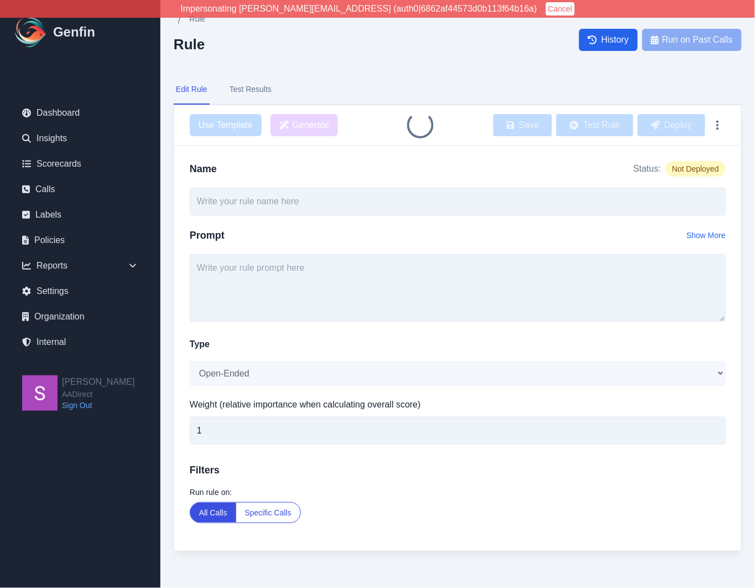
type input "Payment Options Offered and Process Ease"
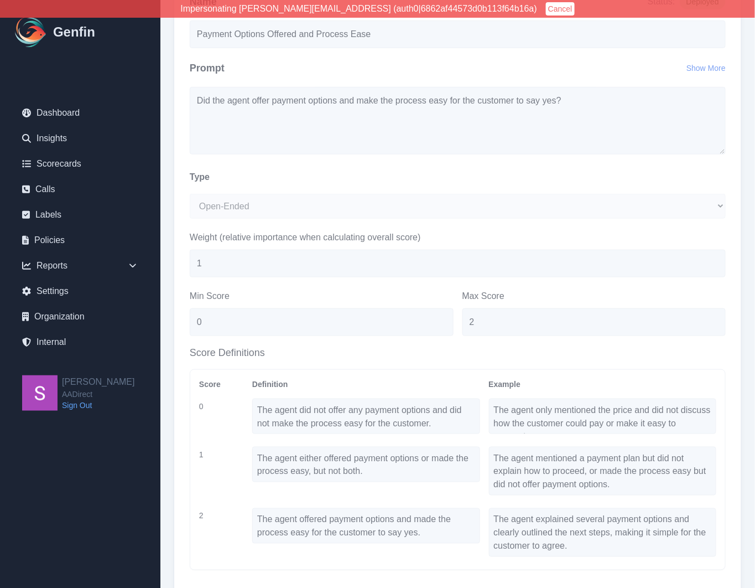
scroll to position [167, 0]
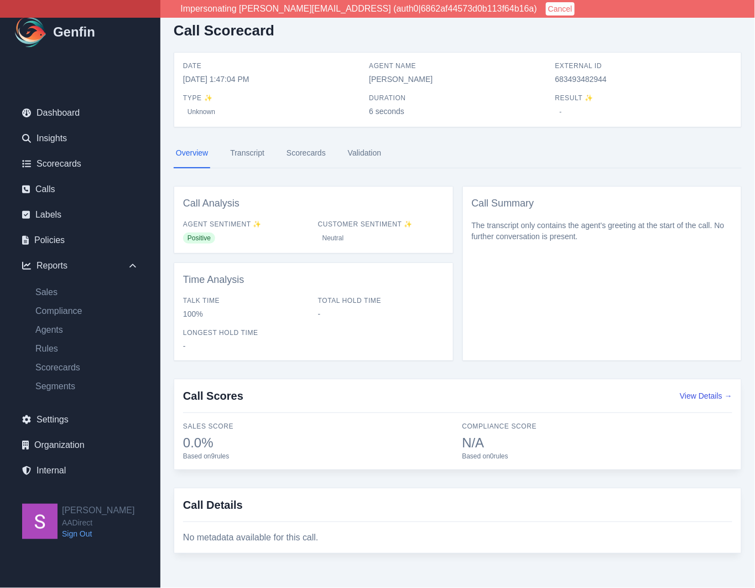
click at [322, 150] on link "Scorecards" at bounding box center [306, 153] width 44 height 30
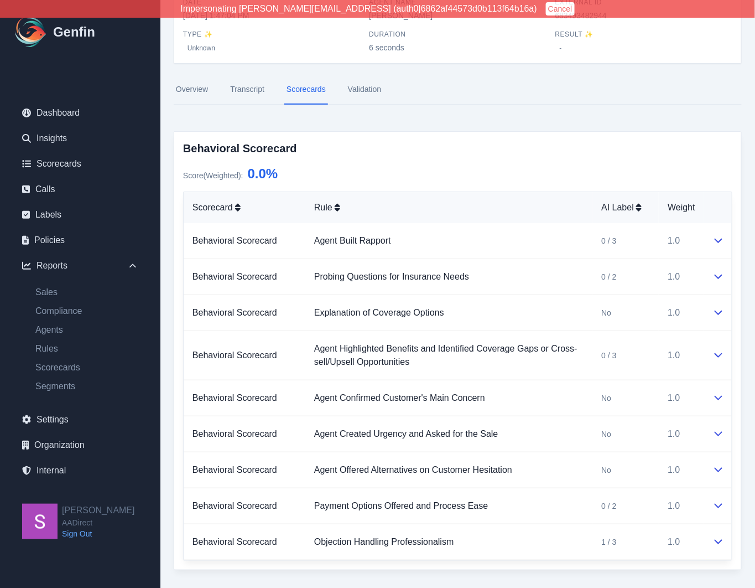
scroll to position [75, 0]
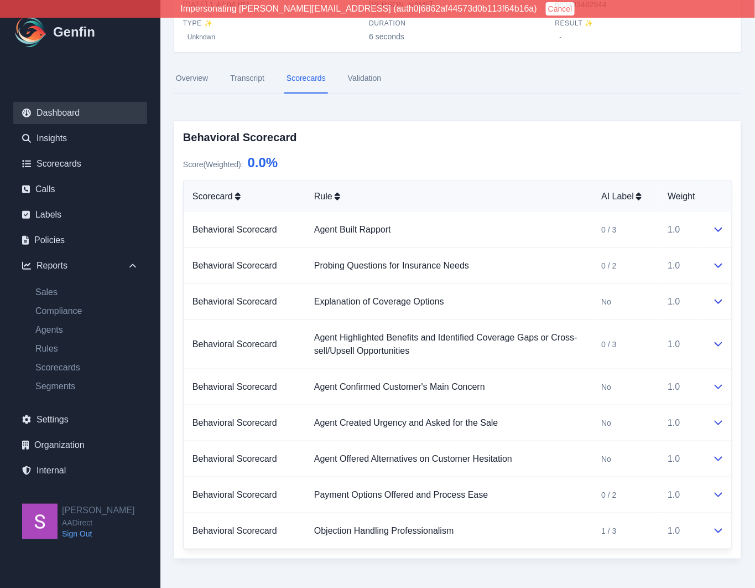
click at [62, 115] on link "Dashboard" at bounding box center [80, 113] width 134 height 22
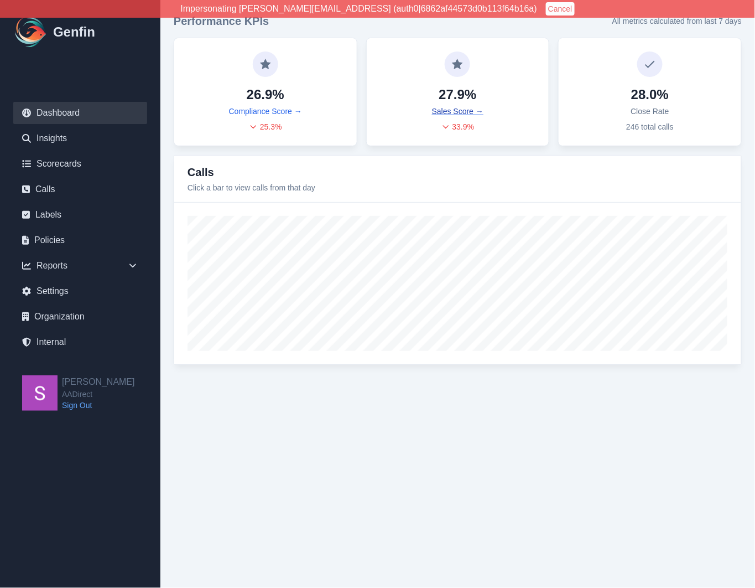
click at [457, 113] on link "Sales Score →" at bounding box center [457, 111] width 51 height 11
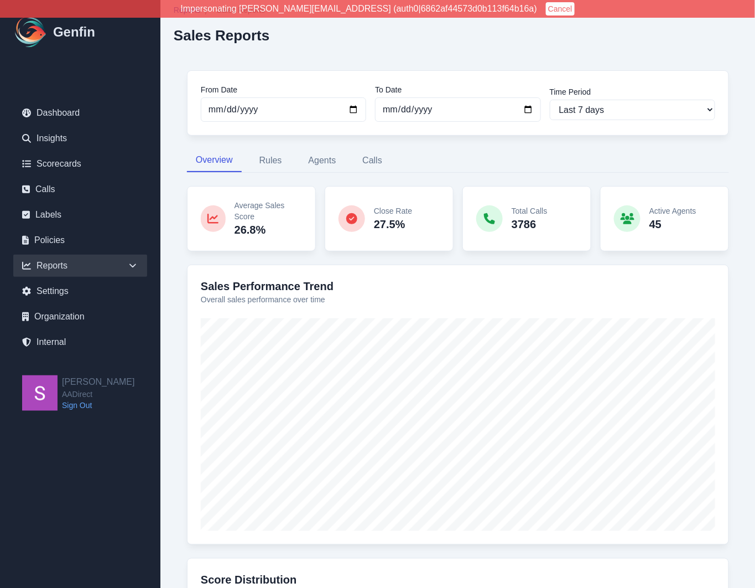
scroll to position [9, 0]
click at [137, 264] on icon at bounding box center [132, 265] width 11 height 11
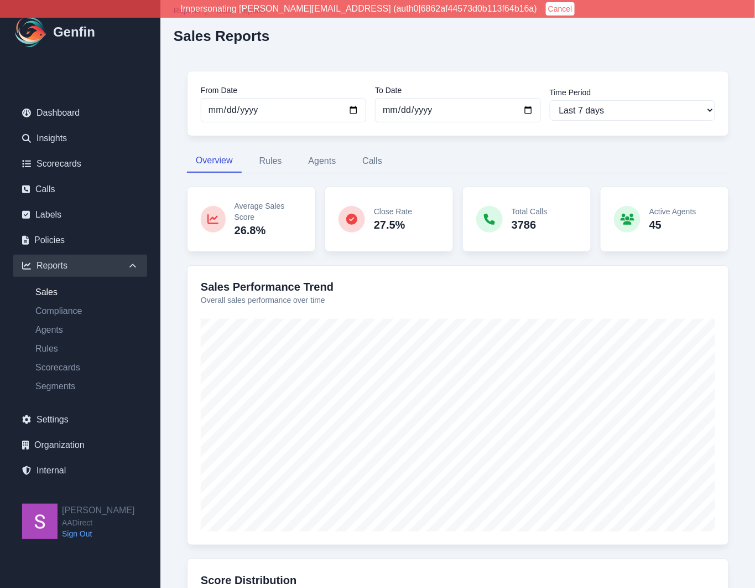
scroll to position [0, 0]
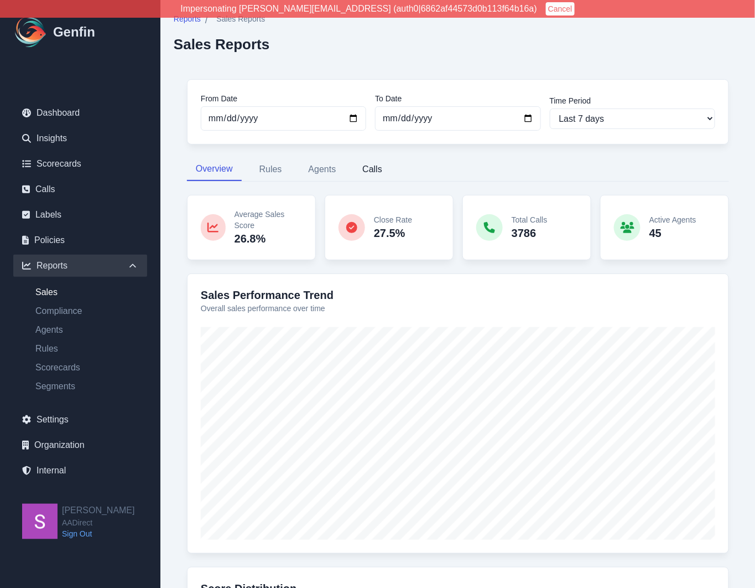
click at [373, 169] on button "Calls" at bounding box center [373, 169] width 38 height 23
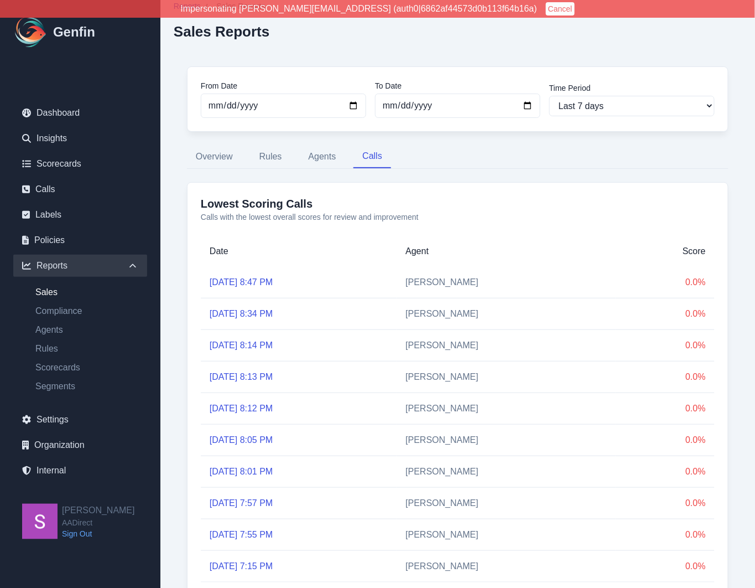
scroll to position [59, 0]
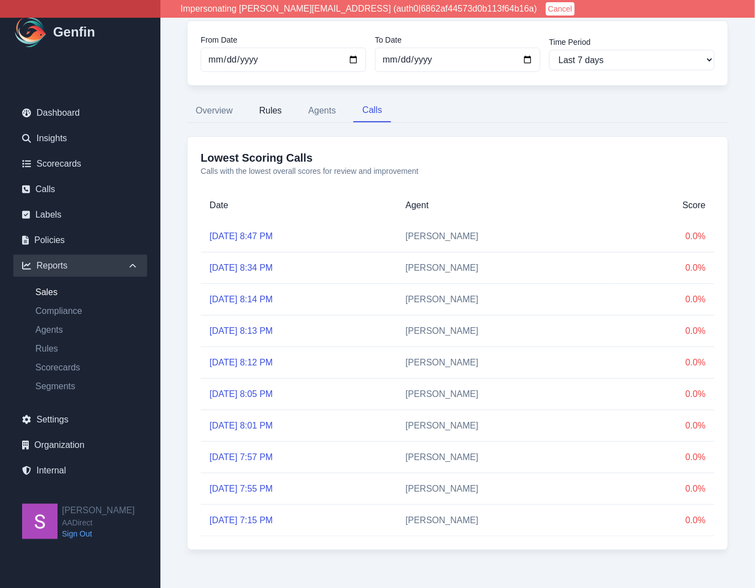
click at [274, 113] on button "Rules" at bounding box center [271, 110] width 40 height 23
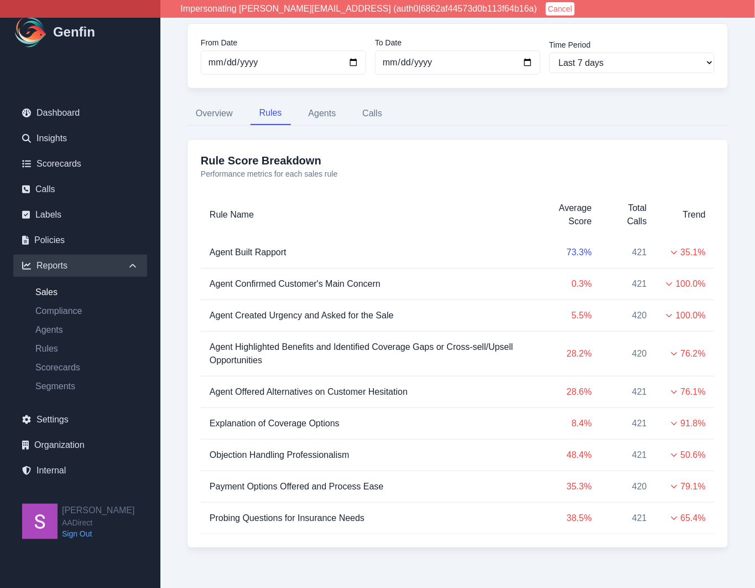
scroll to position [54, 0]
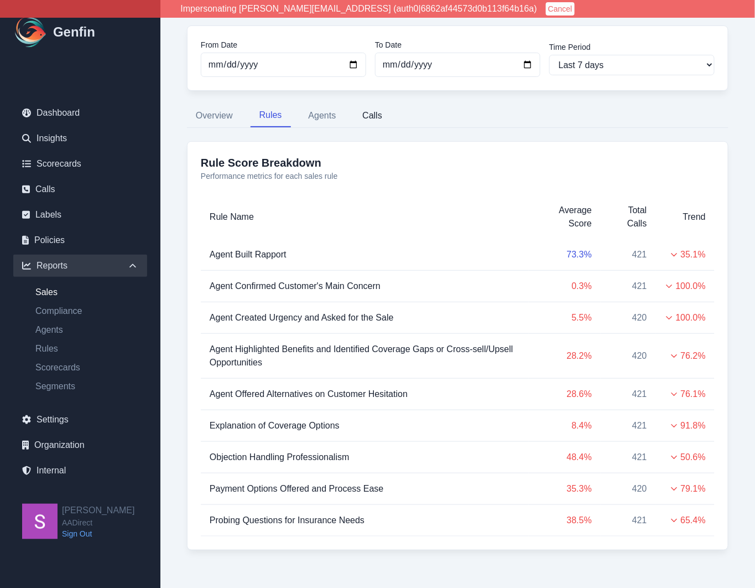
click at [367, 122] on button "Calls" at bounding box center [373, 115] width 38 height 23
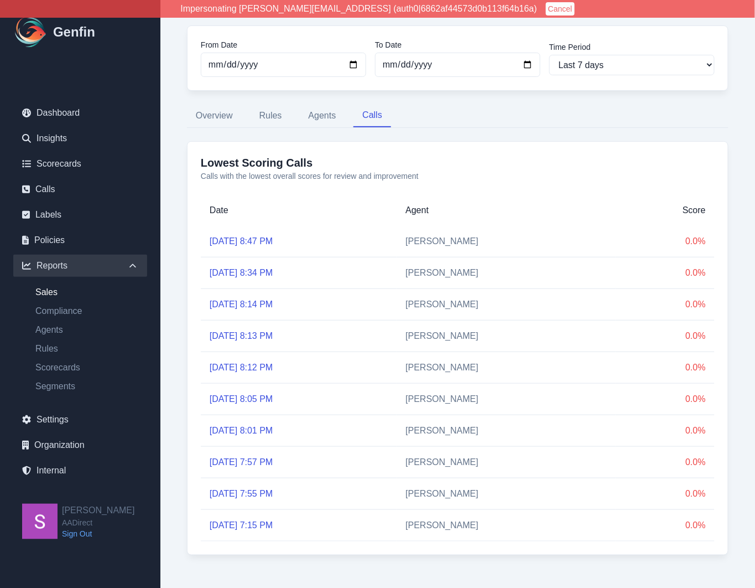
click at [255, 242] on link "Sep 23, 2025, 8:47 PM" at bounding box center [241, 240] width 63 height 9
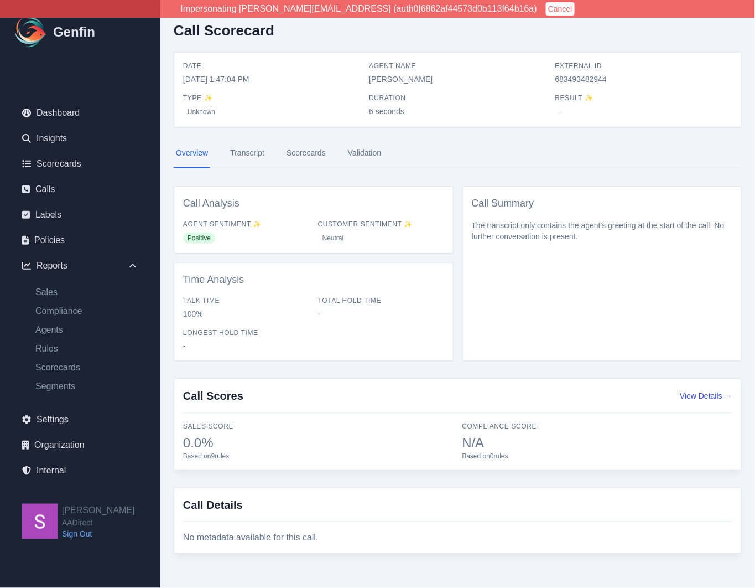
click at [307, 153] on link "Scorecards" at bounding box center [306, 153] width 44 height 30
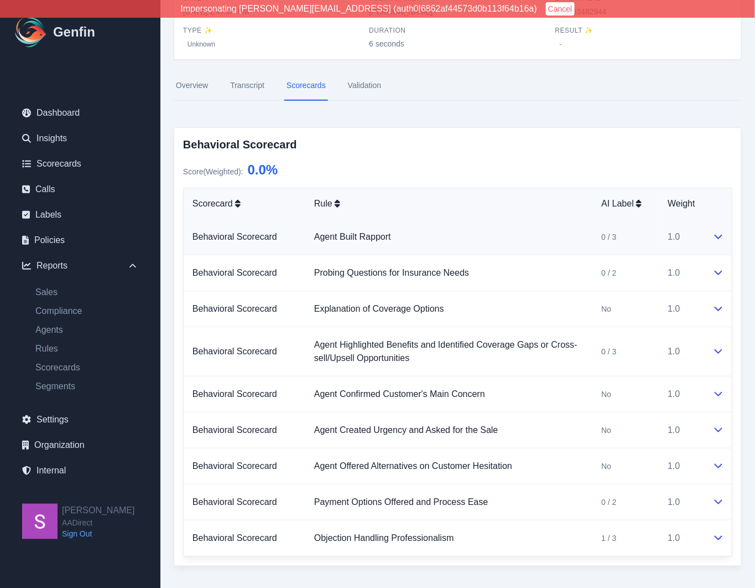
scroll to position [75, 0]
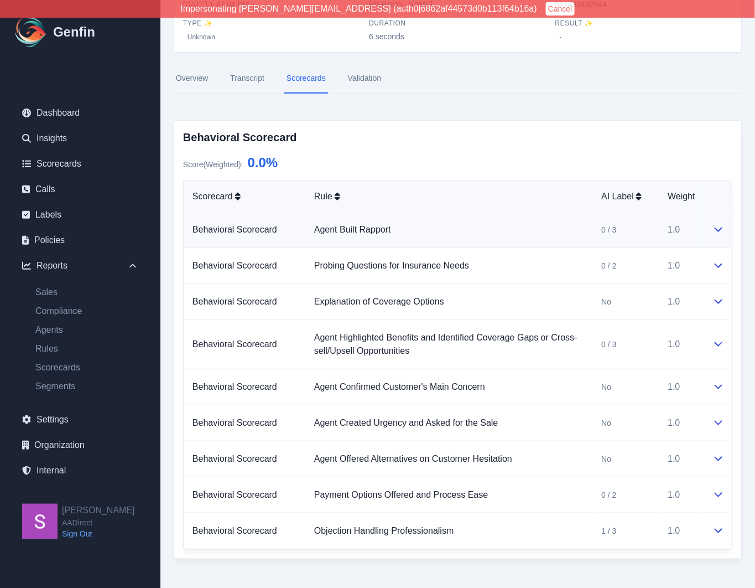
click at [718, 231] on icon at bounding box center [719, 229] width 8 height 4
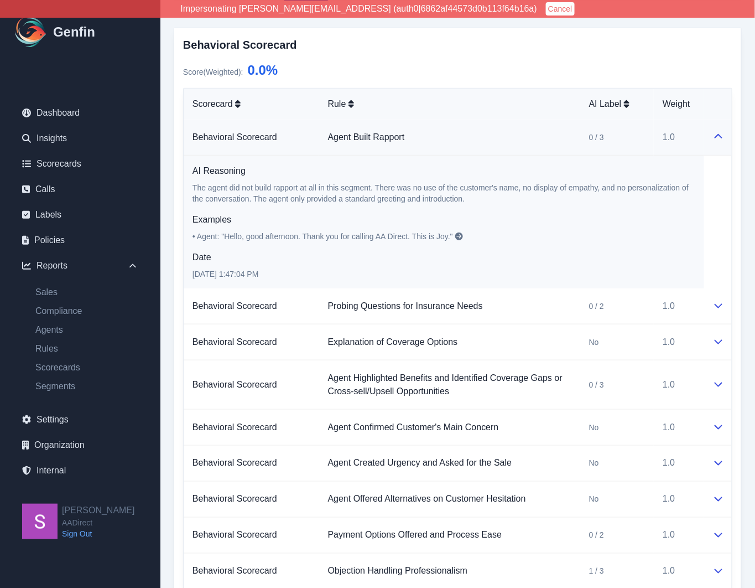
scroll to position [208, 0]
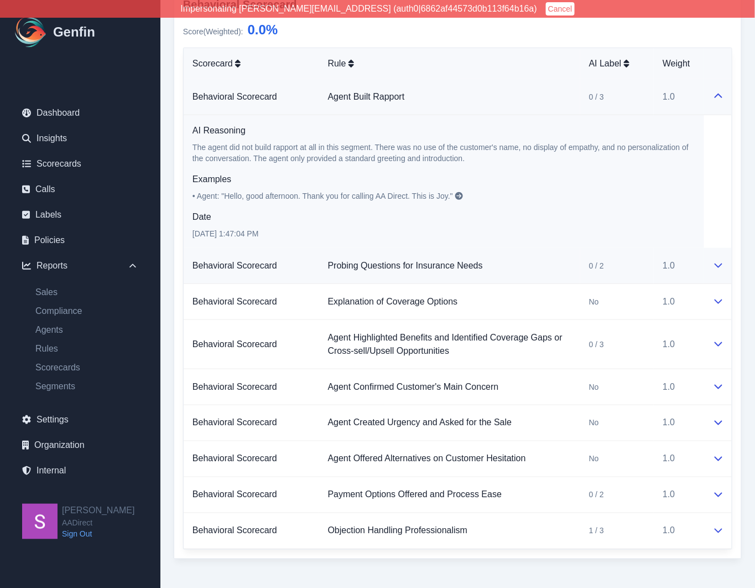
click at [717, 266] on icon at bounding box center [718, 265] width 9 height 9
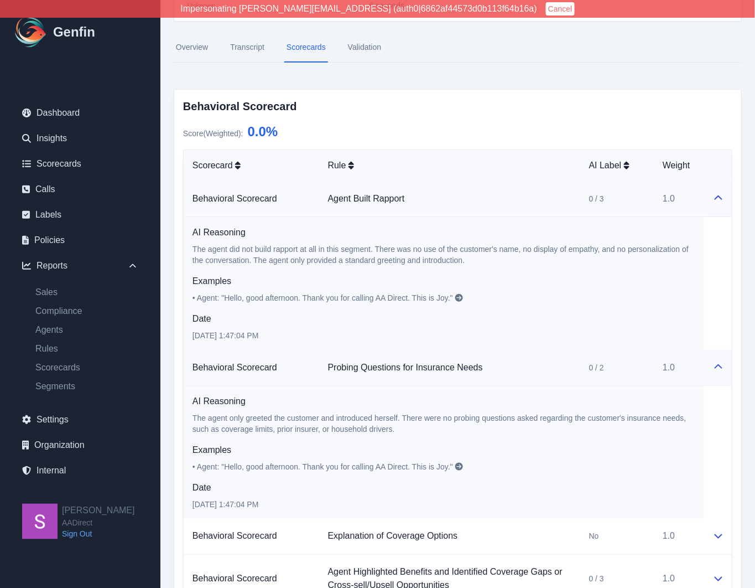
scroll to position [0, 0]
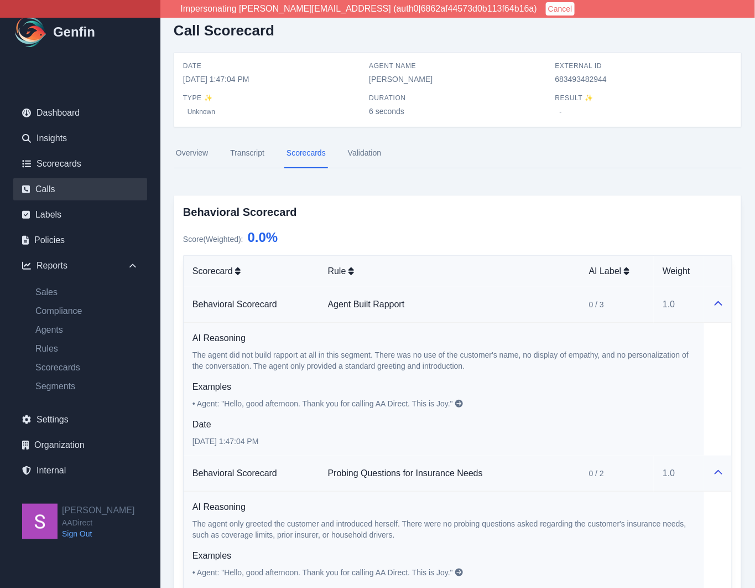
click at [61, 194] on link "Calls" at bounding box center [80, 189] width 134 height 22
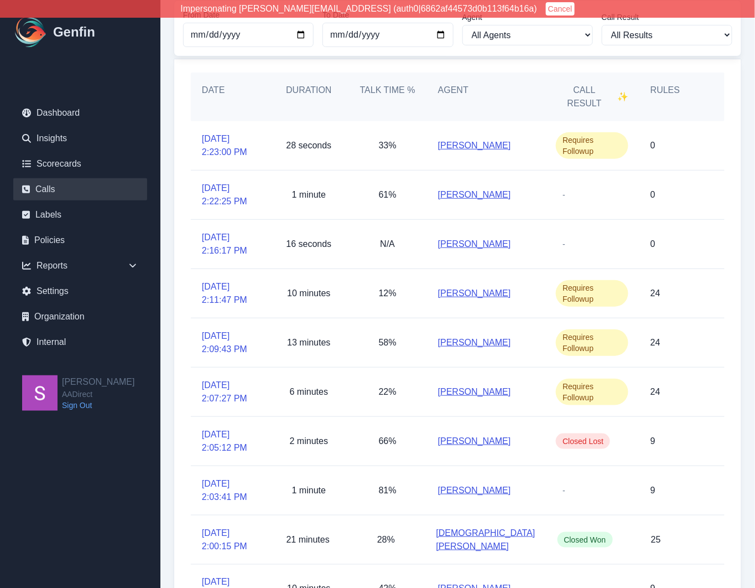
scroll to position [137, 0]
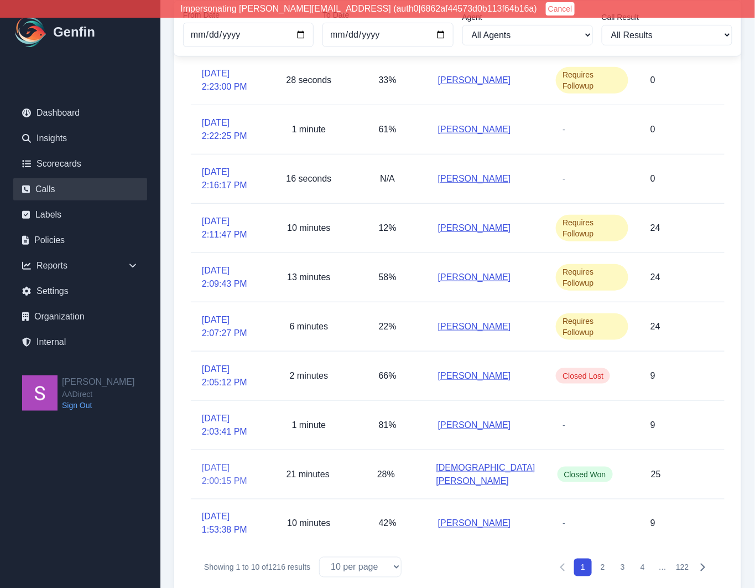
click at [221, 464] on link "[DATE] 2:00:15 PM" at bounding box center [230, 474] width 56 height 27
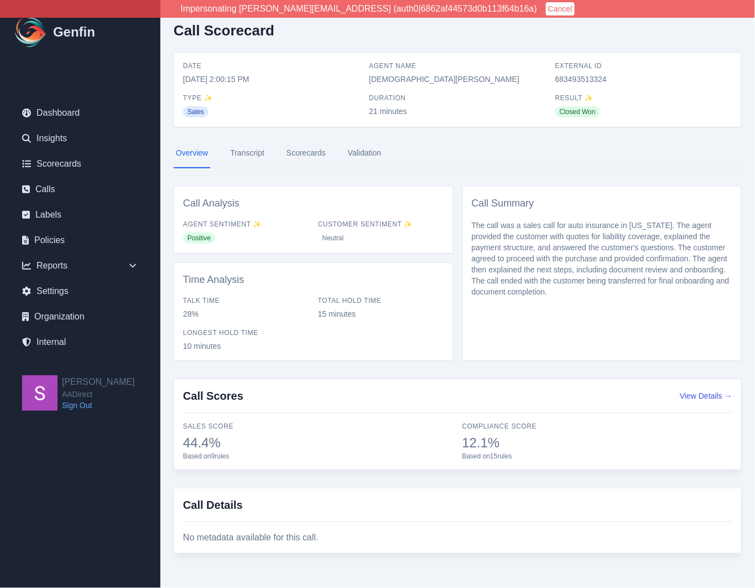
click at [310, 159] on link "Scorecards" at bounding box center [306, 153] width 44 height 30
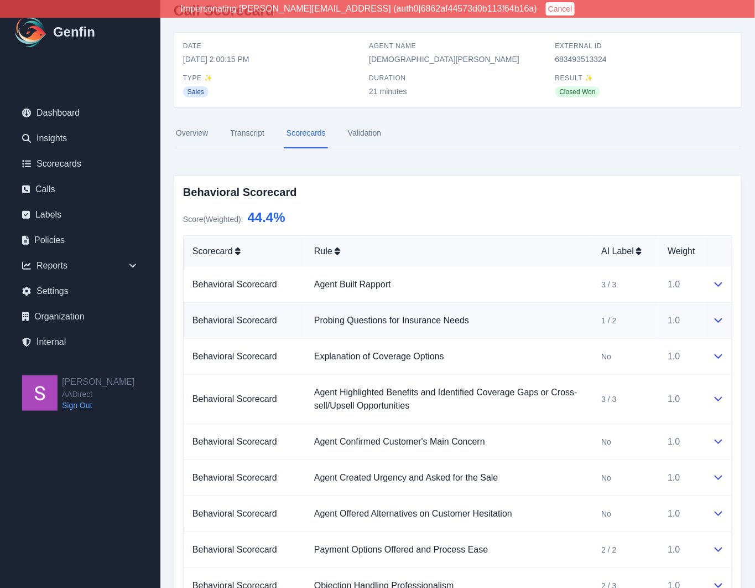
scroll to position [47, 0]
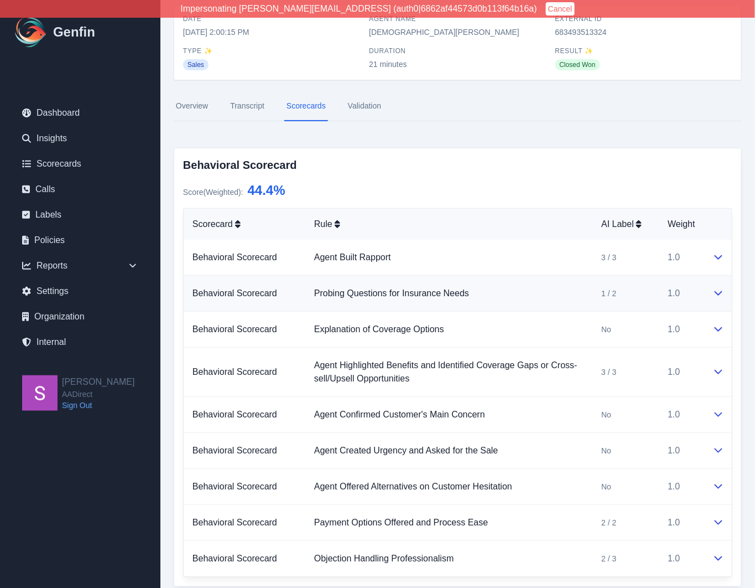
click at [720, 293] on icon at bounding box center [719, 293] width 8 height 4
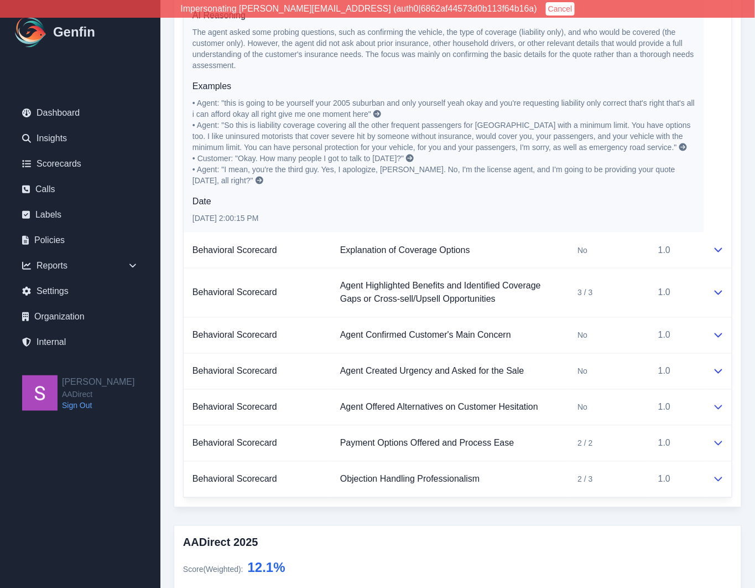
scroll to position [364, 0]
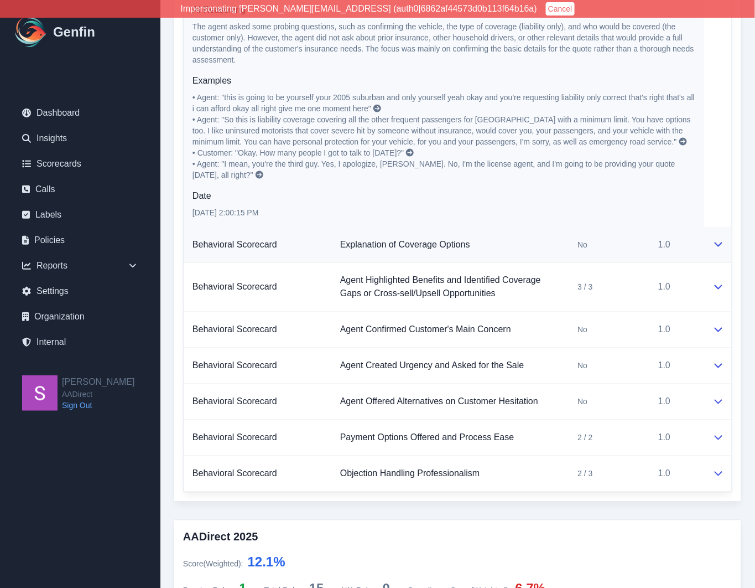
click at [719, 241] on icon at bounding box center [718, 244] width 9 height 9
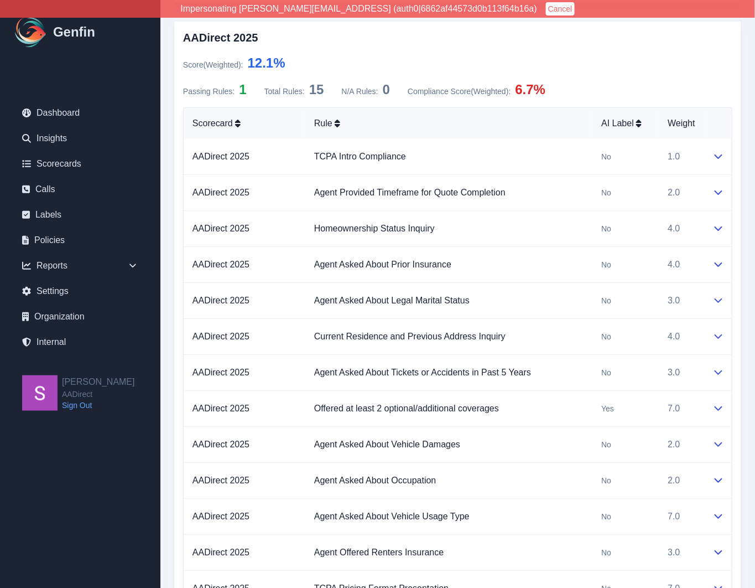
scroll to position [1086, 0]
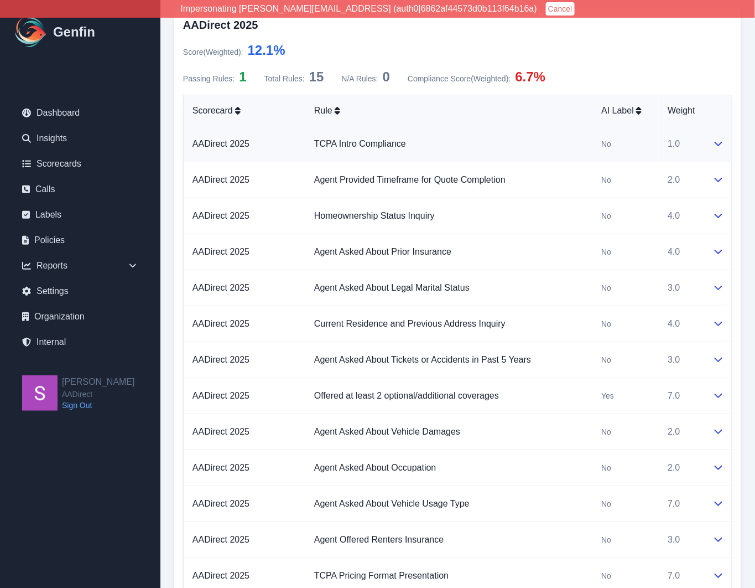
click at [719, 144] on icon at bounding box center [719, 144] width 8 height 4
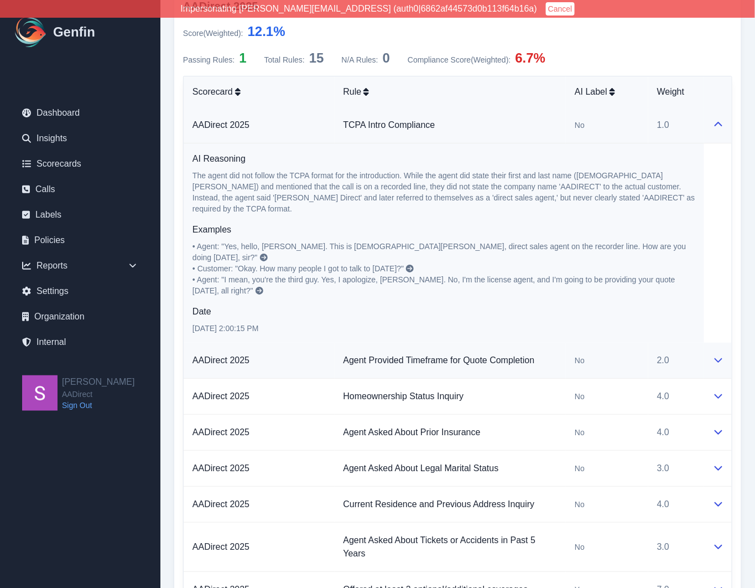
scroll to position [1106, 0]
click at [718, 357] on icon at bounding box center [719, 359] width 8 height 4
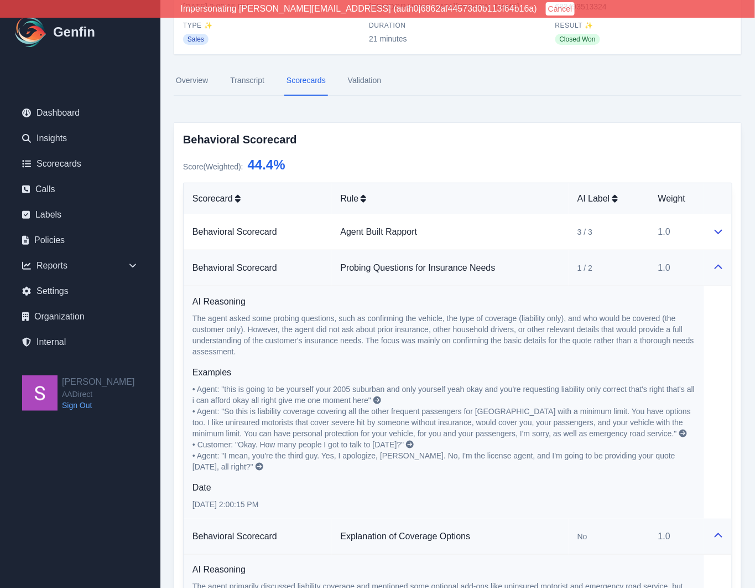
scroll to position [0, 0]
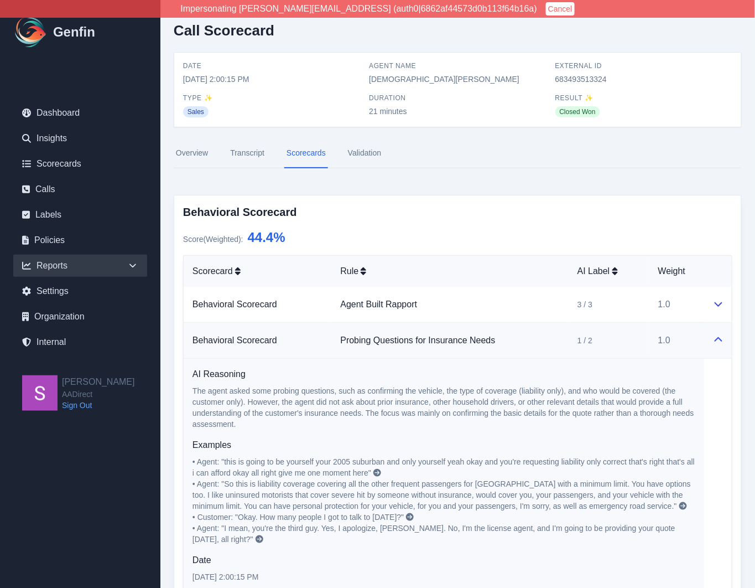
click at [132, 264] on icon at bounding box center [132, 265] width 11 height 11
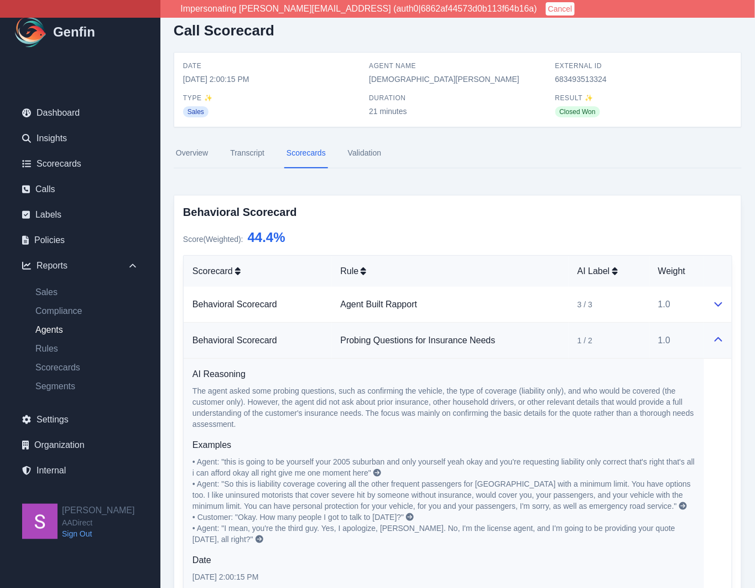
click at [53, 328] on link "Agents" at bounding box center [87, 329] width 121 height 13
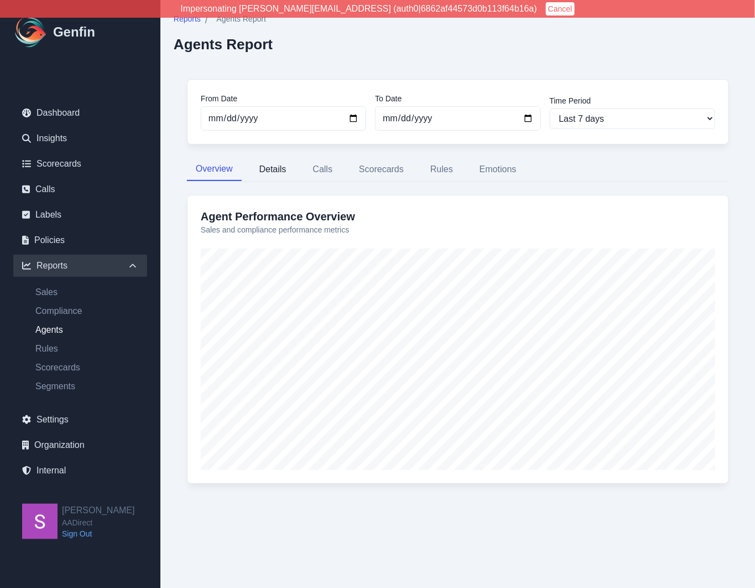
click at [279, 172] on button "Details" at bounding box center [273, 169] width 45 height 23
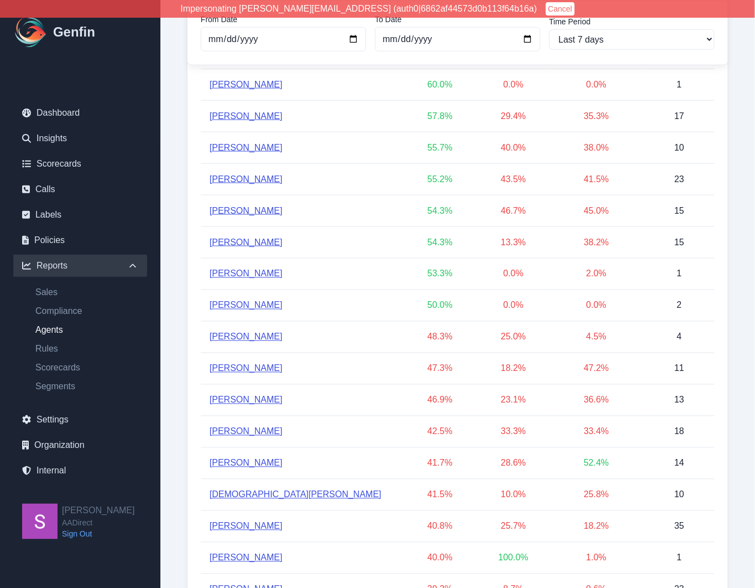
scroll to position [380, 0]
click at [245, 491] on link "[DEMOGRAPHIC_DATA][PERSON_NAME]" at bounding box center [296, 493] width 172 height 13
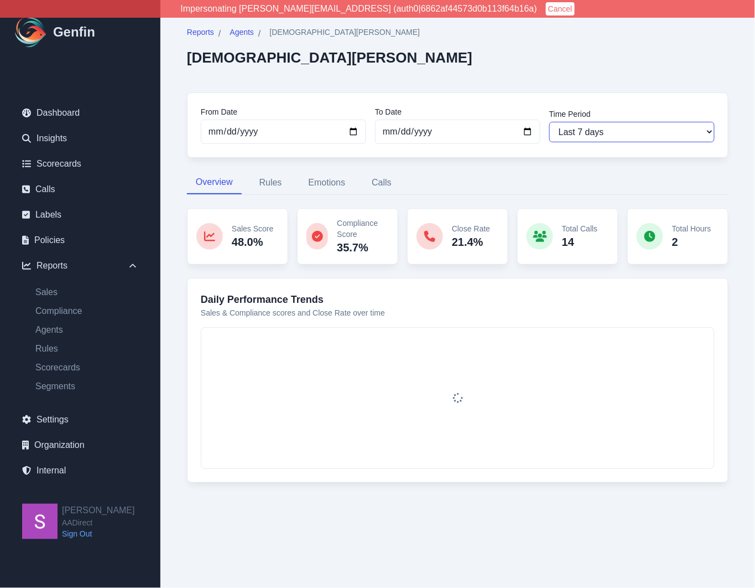
click at [636, 137] on select "Last 7 days Last 14 days Last 30 days Last 90 days Last 180 days Last 365 days …" at bounding box center [631, 132] width 165 height 20
select select "30"
click at [549, 122] on select "Last 7 days Last 14 days Last 30 days Last 90 days Last 180 days Last 365 days …" at bounding box center [631, 132] width 165 height 20
type input "2025-08-24"
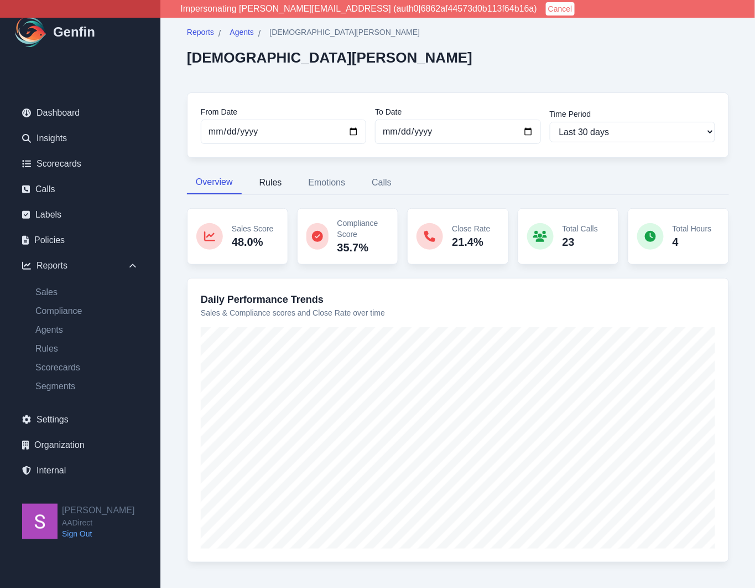
click at [269, 181] on button "Rules" at bounding box center [271, 182] width 40 height 23
select select "181"
select select "200"
select select "1259"
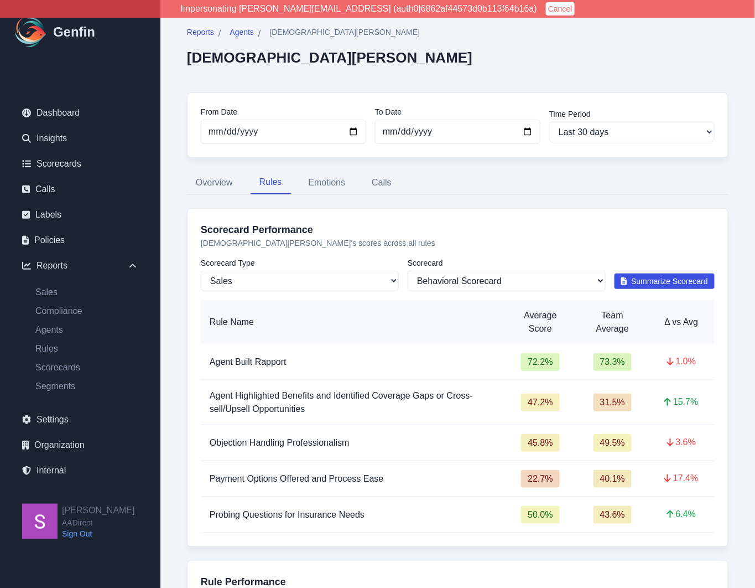
click at [656, 277] on span "Summarize Scorecard" at bounding box center [670, 281] width 77 height 11
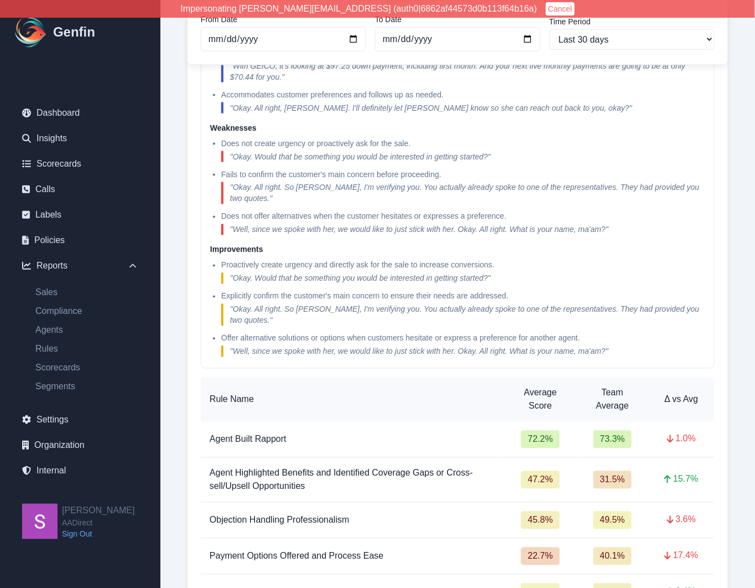
scroll to position [449, 0]
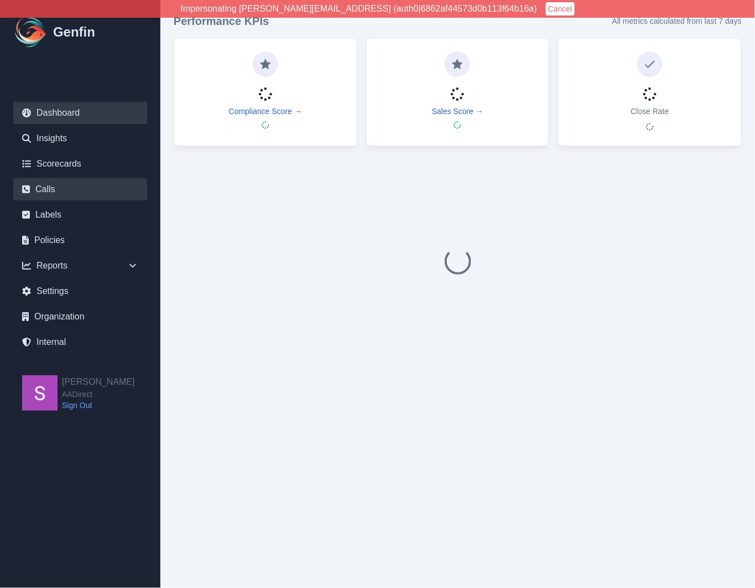
click at [49, 190] on link "Calls" at bounding box center [80, 189] width 134 height 22
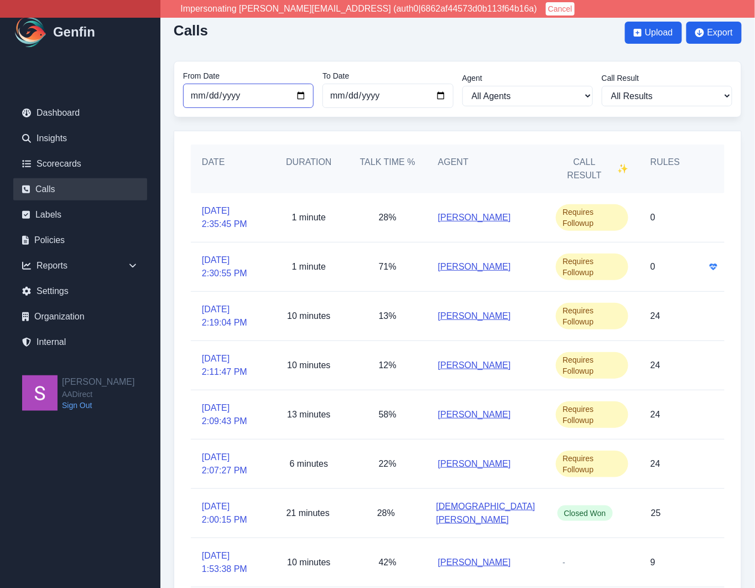
click at [305, 97] on input "[DATE]" at bounding box center [248, 96] width 131 height 24
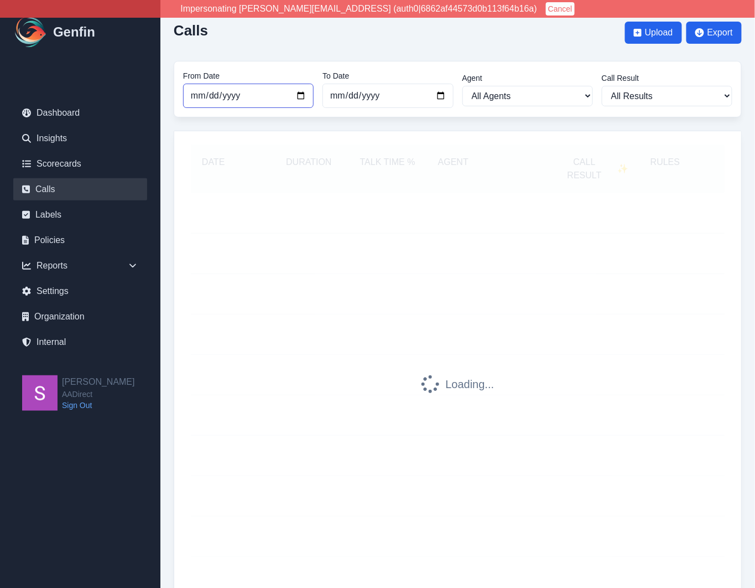
type input "[DATE]"
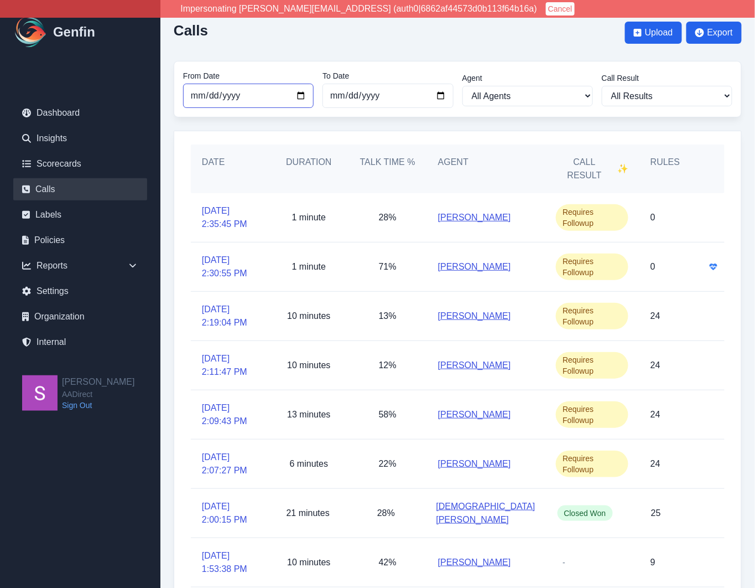
scroll to position [137, 0]
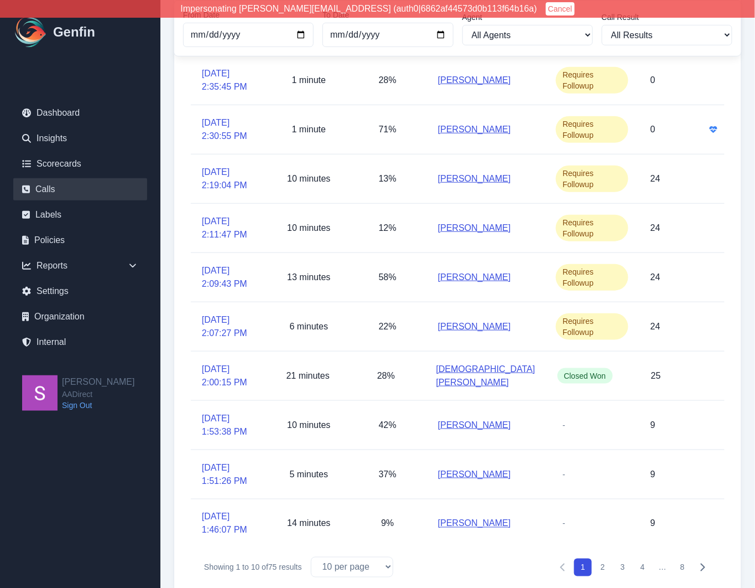
click at [605, 558] on button "2" at bounding box center [603, 567] width 18 height 18
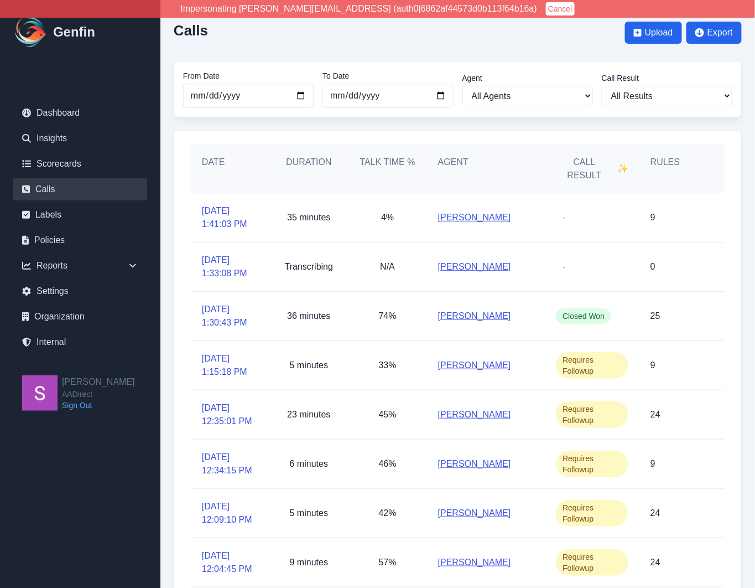
scroll to position [137, 0]
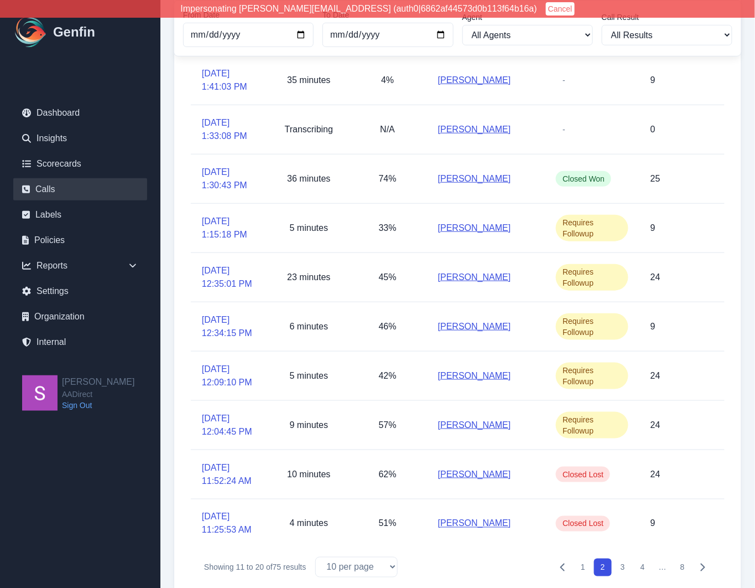
click at [624, 558] on button "3" at bounding box center [623, 567] width 18 height 18
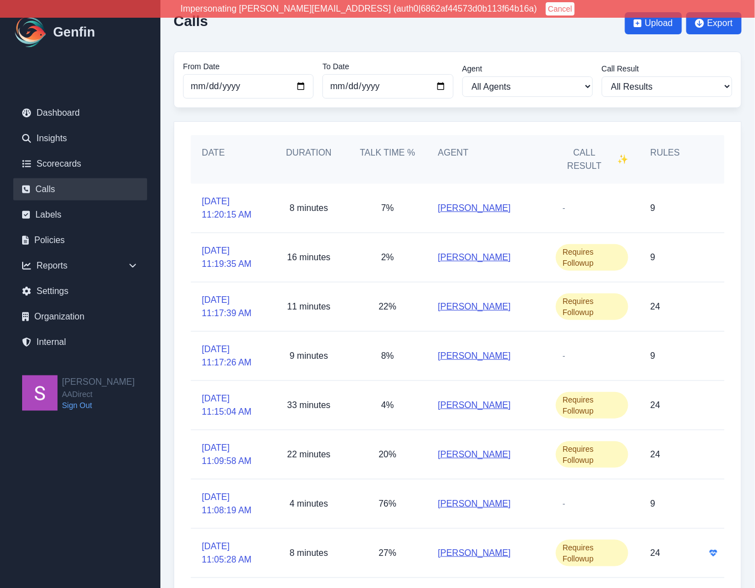
scroll to position [137, 0]
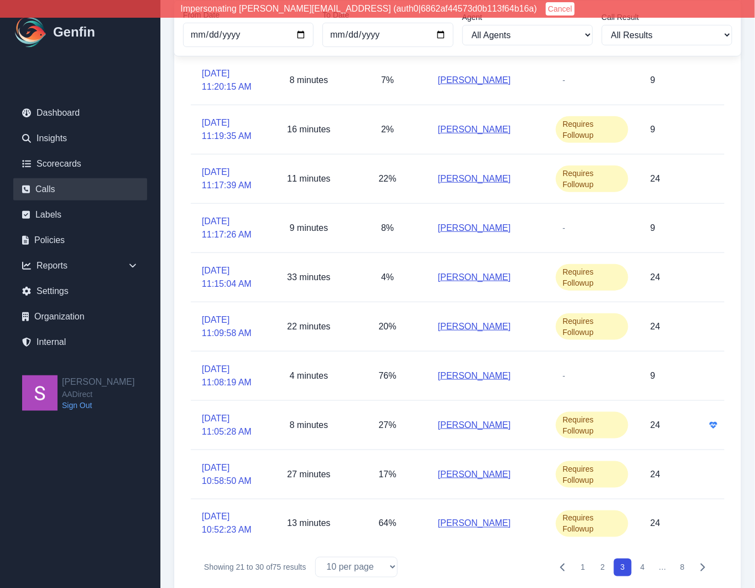
click at [584, 558] on button "1" at bounding box center [583, 567] width 18 height 18
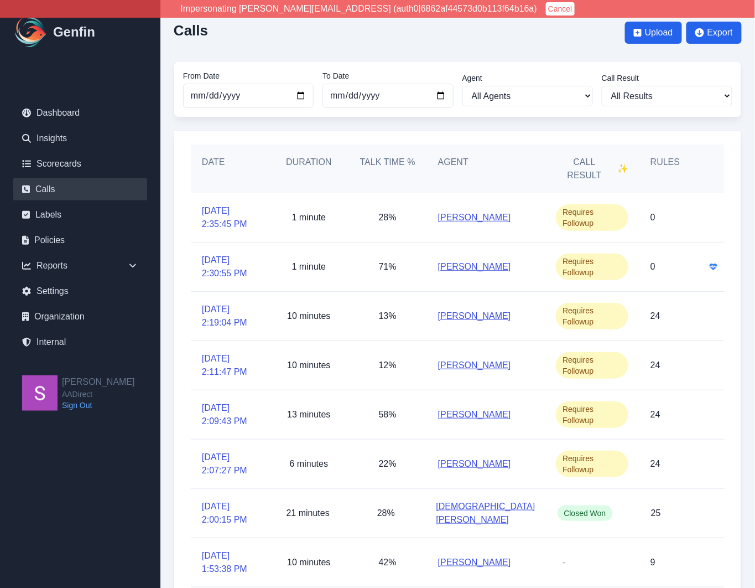
click at [175, 252] on div "Date Duration Talk Time % Agent Call Result ✨ Rules [DATE] 2:35:45 PM 1 minute …" at bounding box center [458, 428] width 568 height 595
click at [97, 116] on link "Dashboard" at bounding box center [80, 113] width 134 height 22
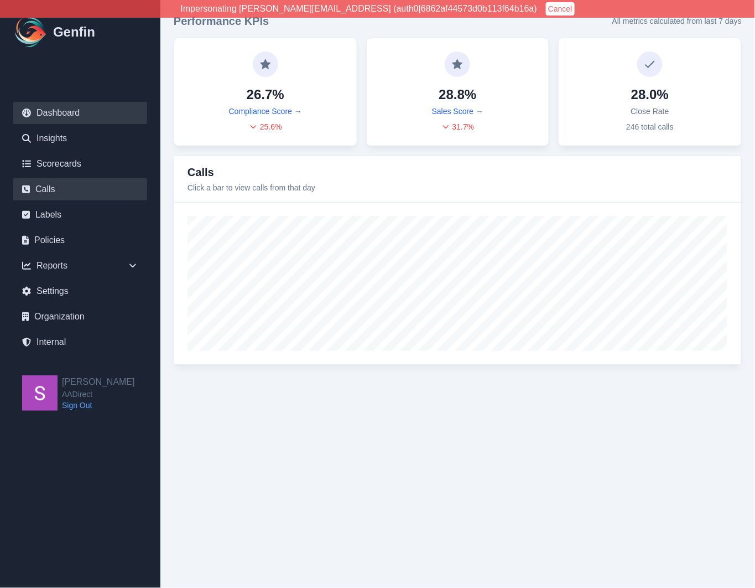
click at [43, 183] on link "Calls" at bounding box center [80, 189] width 134 height 22
